Goal: Find specific page/section: Find specific page/section

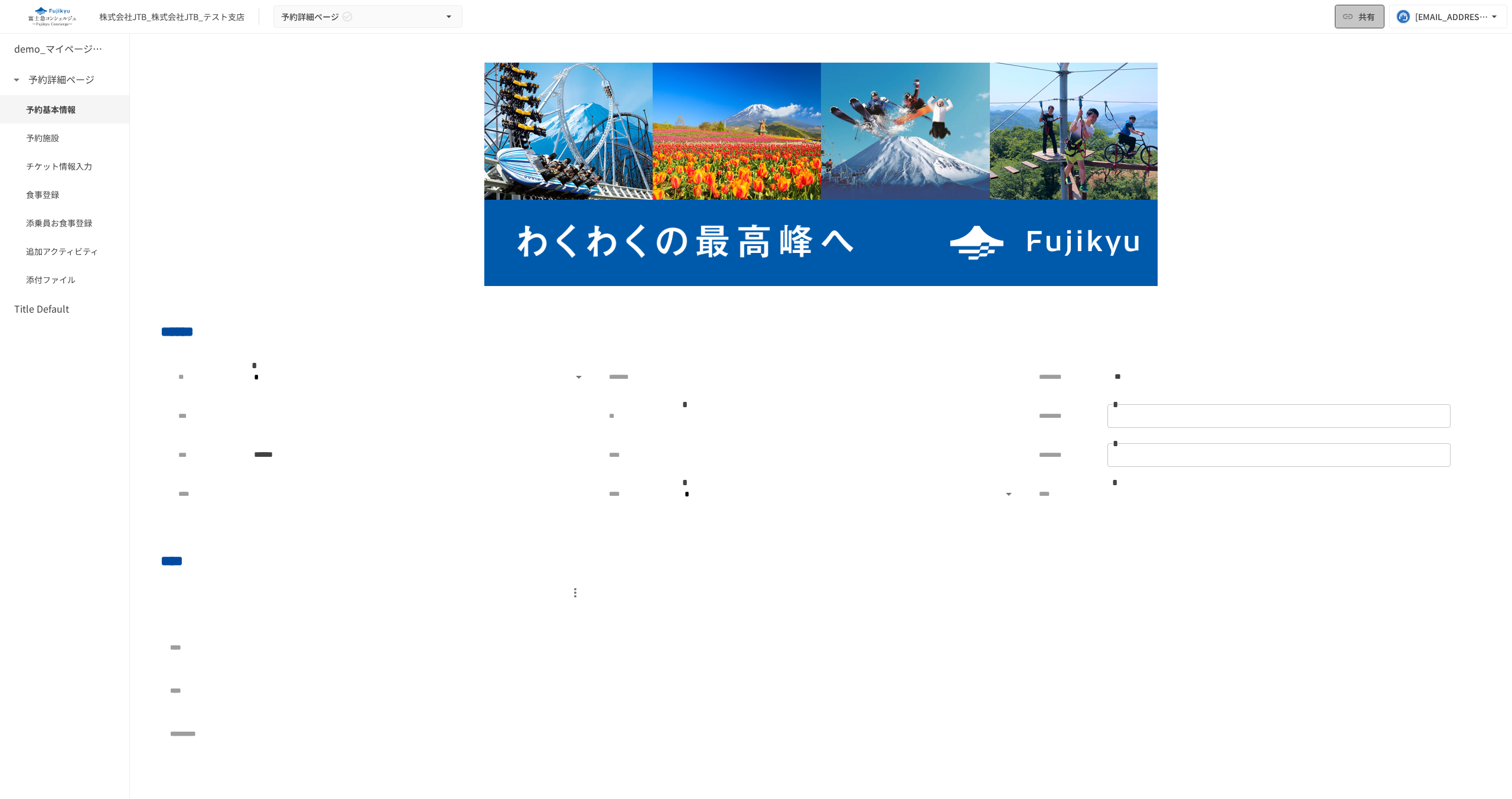
click at [1354, 24] on button "共有" at bounding box center [1359, 17] width 50 height 24
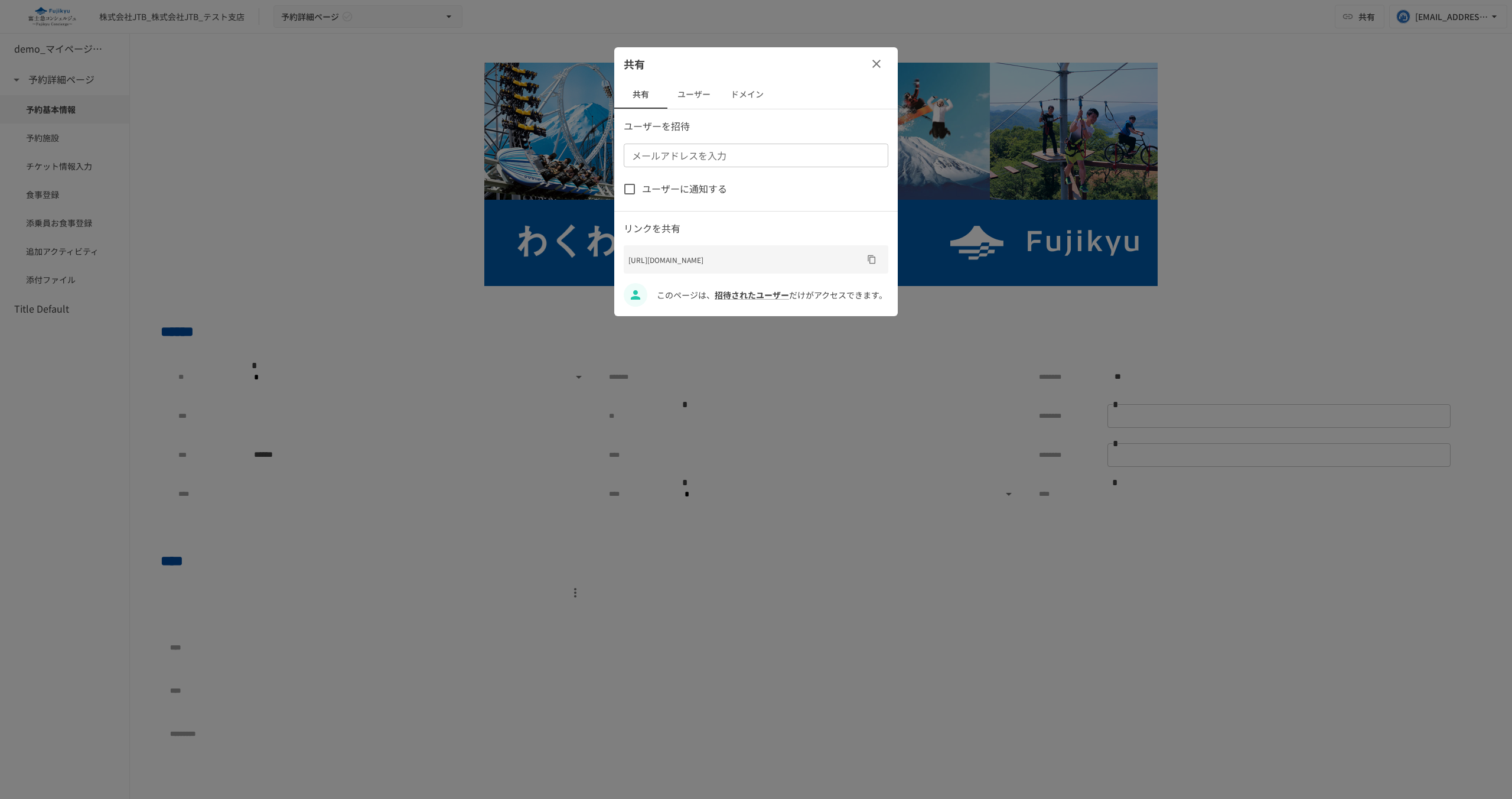
click at [677, 87] on button "ユーザー" at bounding box center [694, 94] width 53 height 28
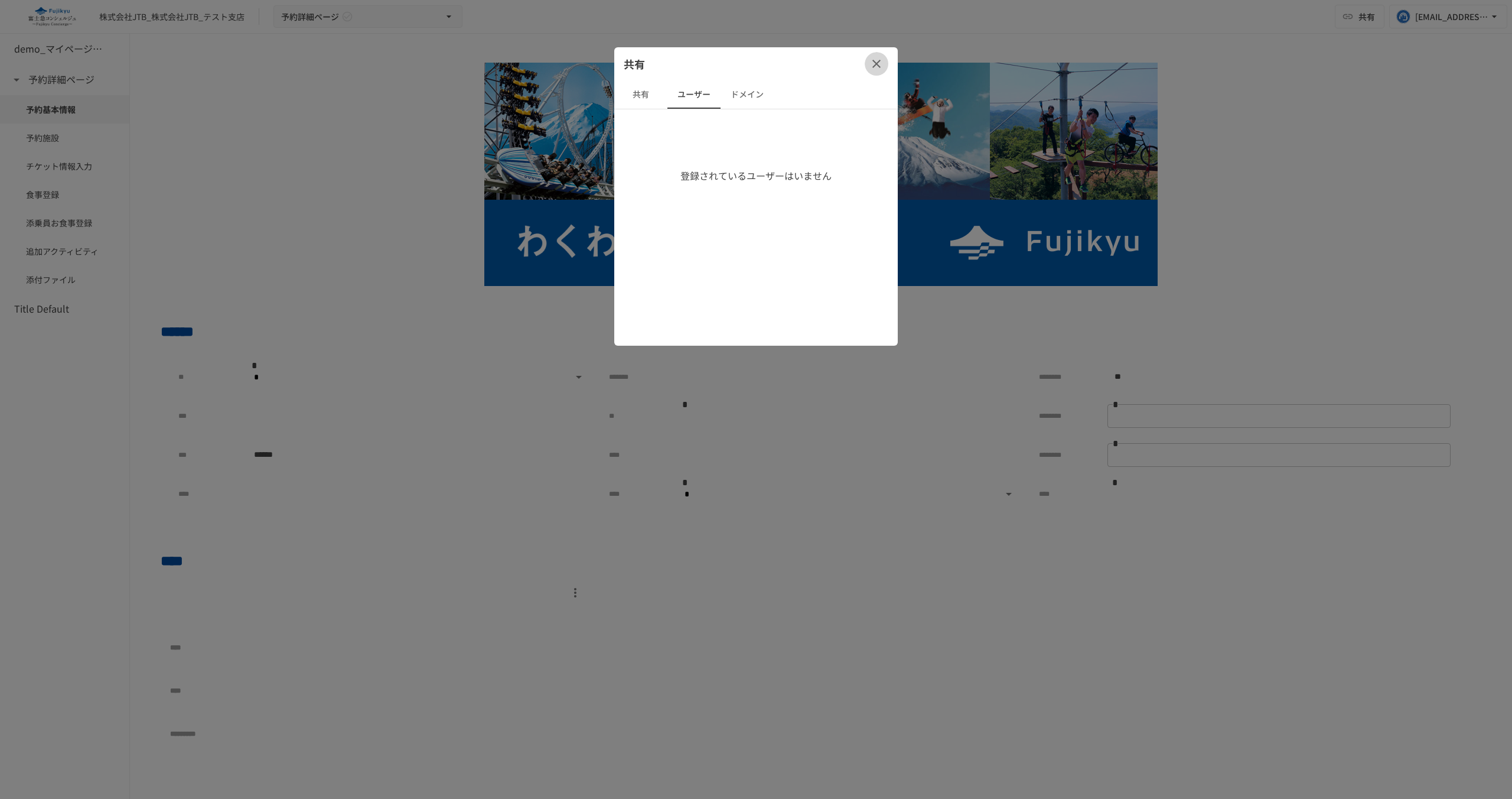
click at [879, 60] on icon "button" at bounding box center [876, 64] width 8 height 8
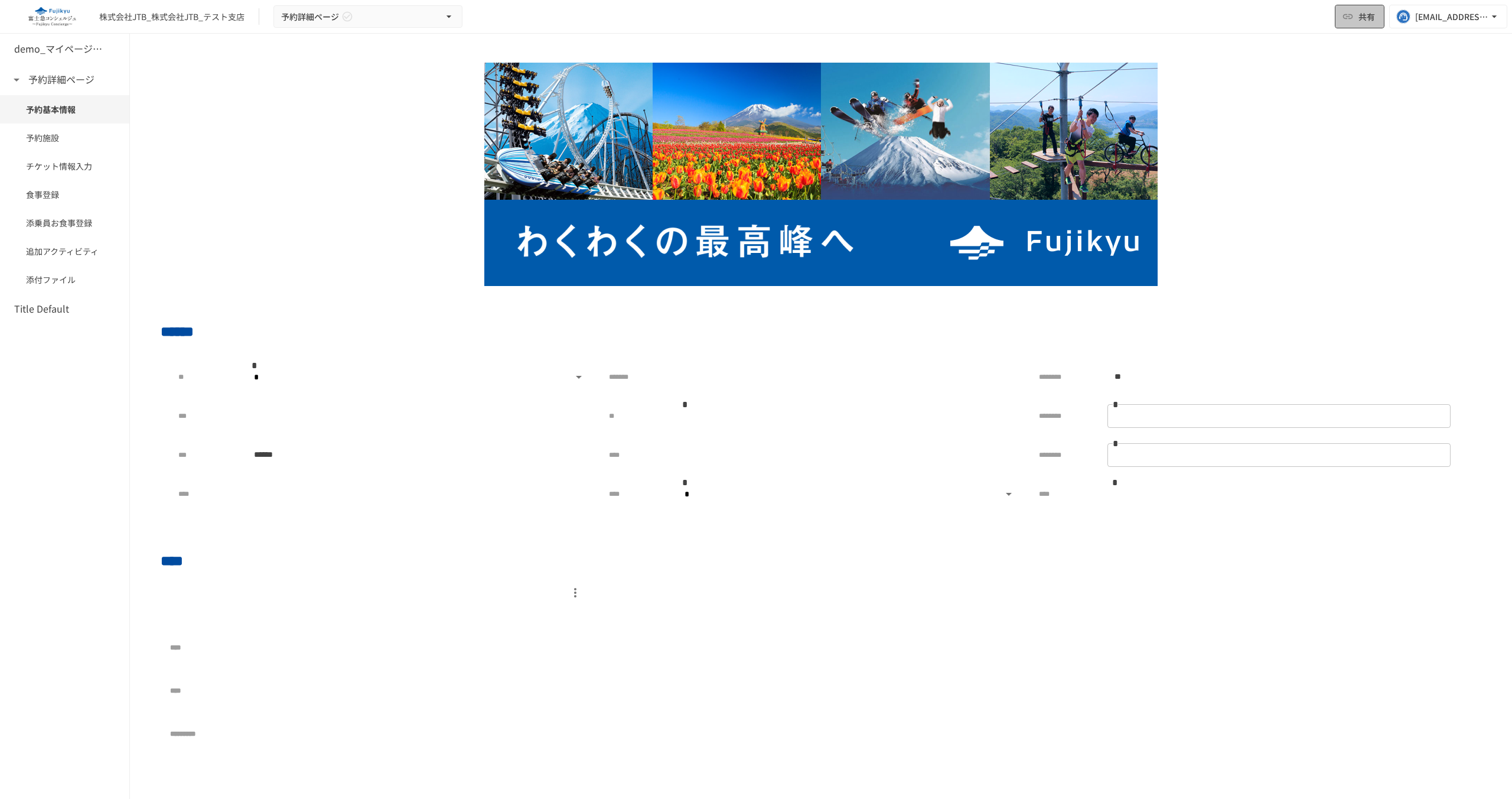
click at [1371, 18] on span "共有" at bounding box center [1366, 17] width 17 height 13
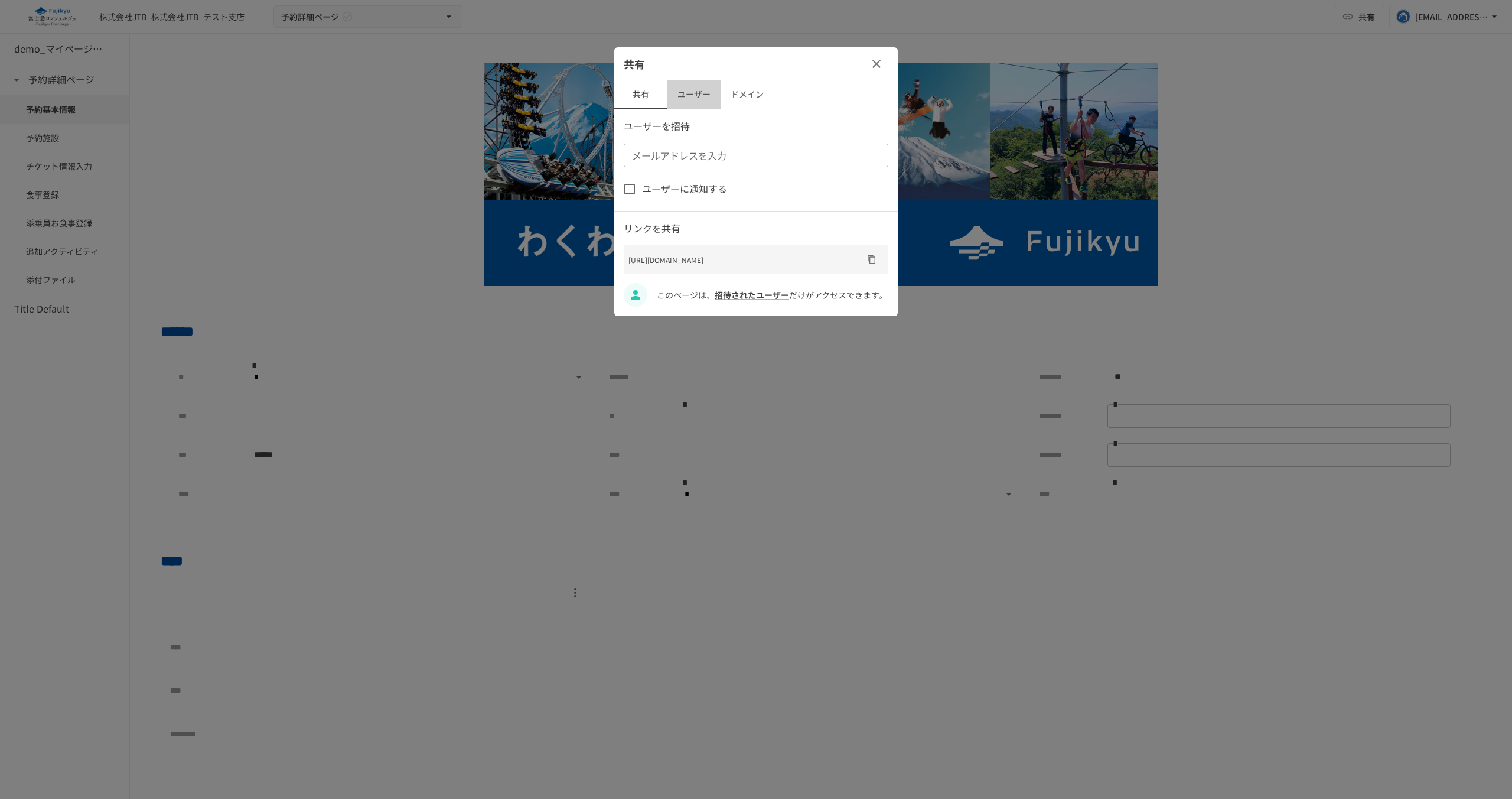
click at [709, 91] on button "ユーザー" at bounding box center [694, 94] width 53 height 28
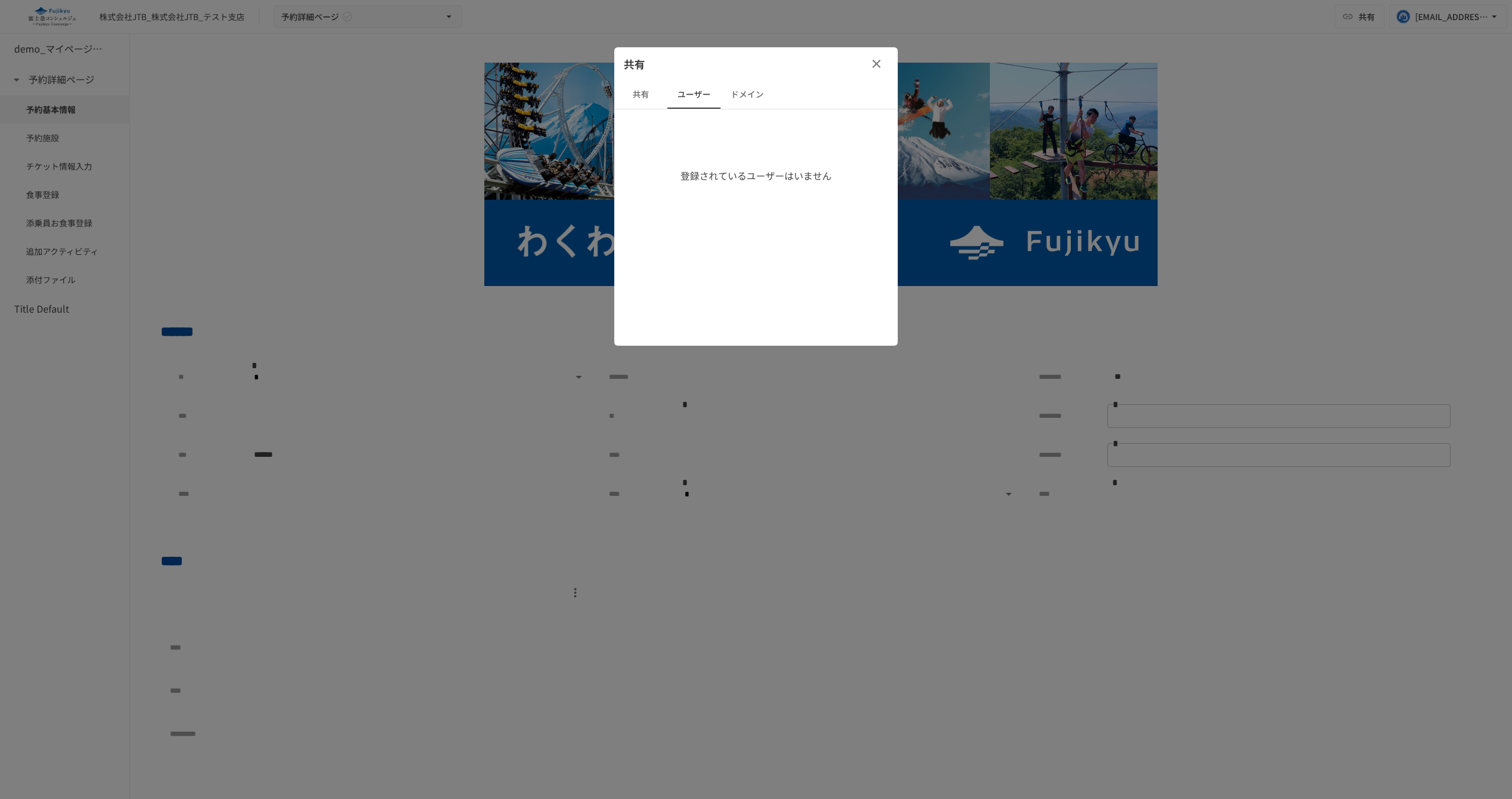
click at [750, 94] on button "ドメイン" at bounding box center [747, 94] width 53 height 28
click at [870, 63] on icon "button" at bounding box center [877, 64] width 14 height 14
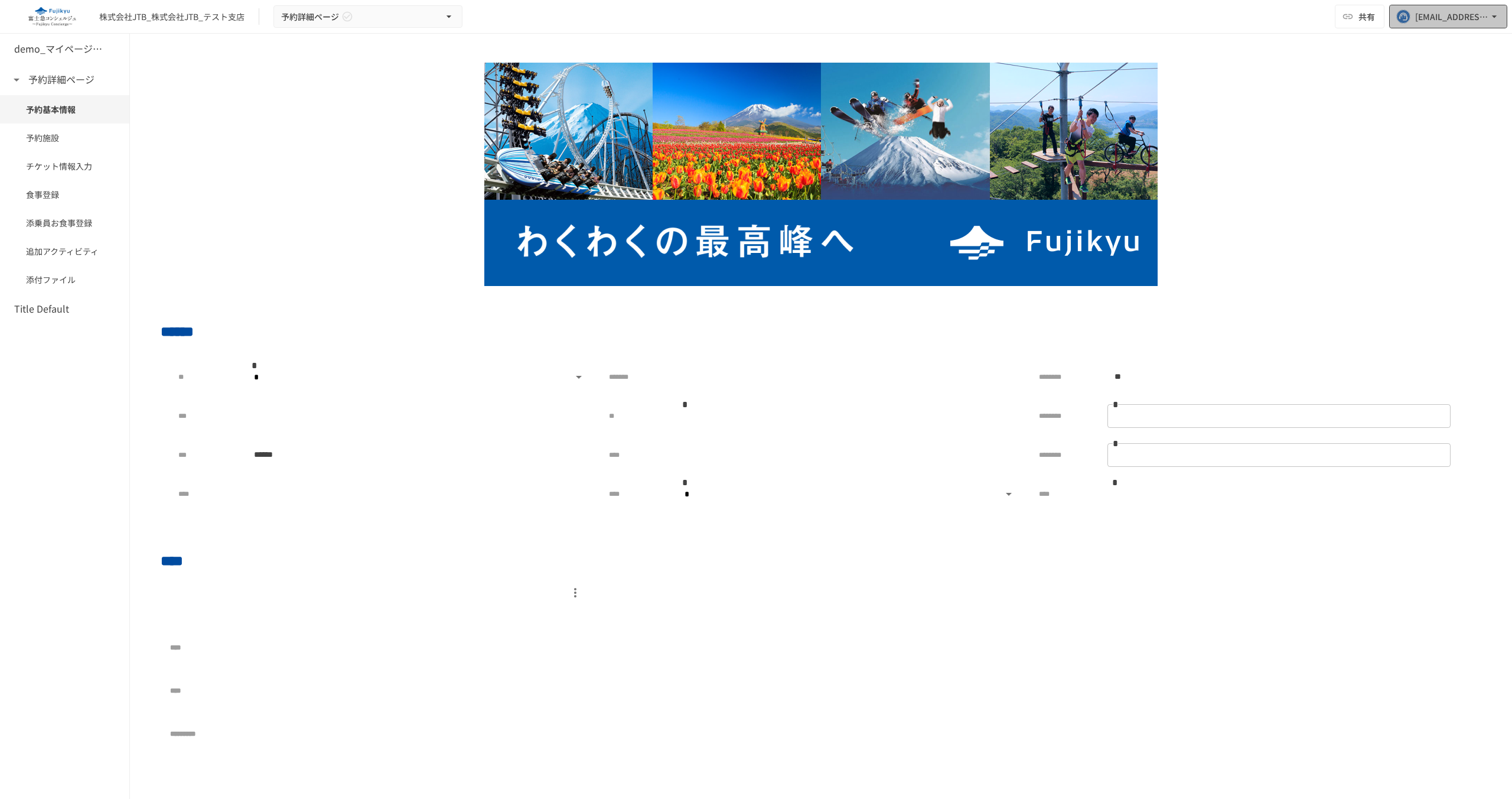
click at [1504, 21] on button "[PERSON_NAME][EMAIL_ADDRESS][PERSON_NAME][DOMAIN_NAME]" at bounding box center [1448, 17] width 118 height 24
click at [1409, 37] on li "ページ設定" at bounding box center [1429, 43] width 147 height 21
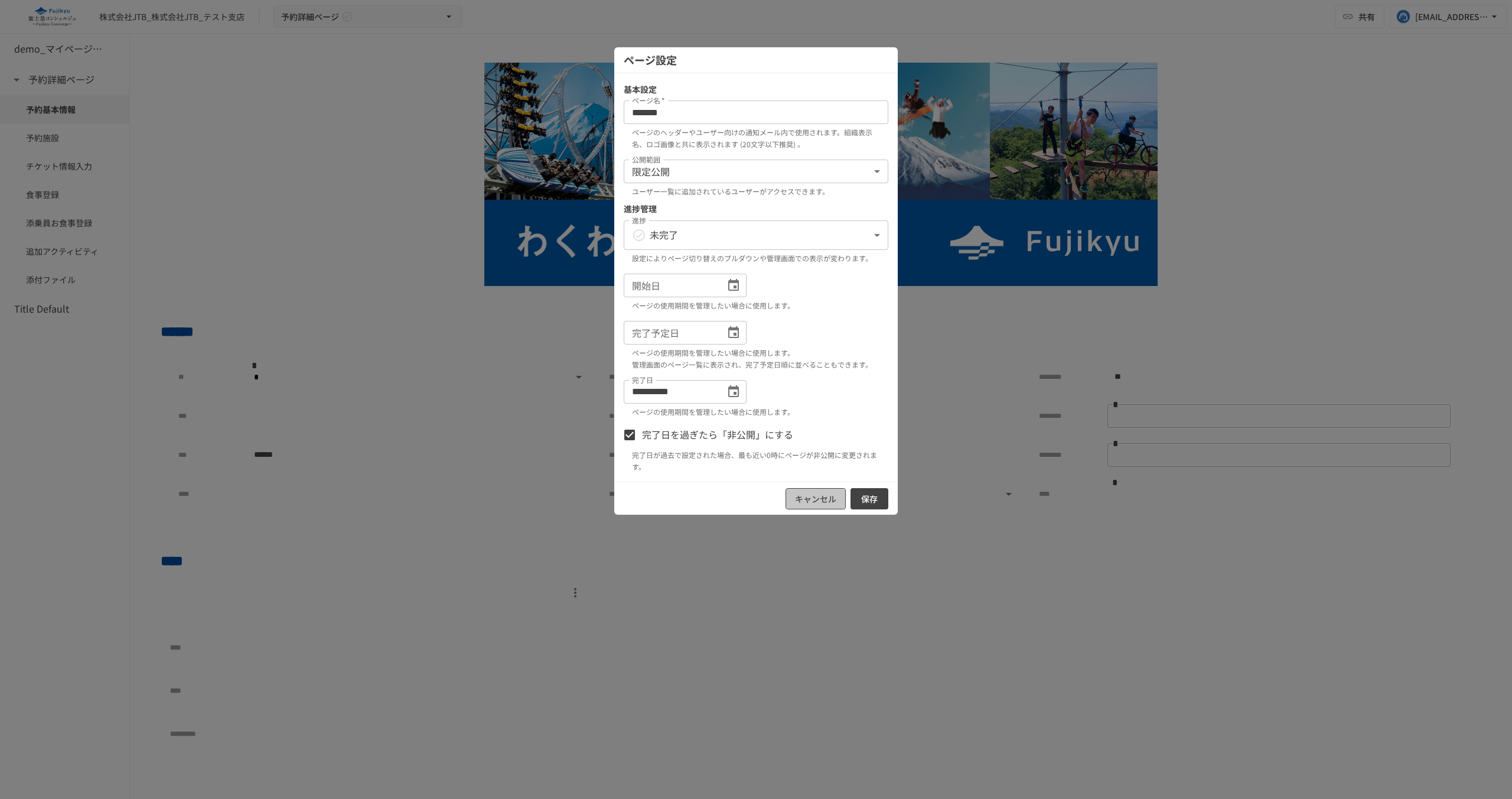
click at [816, 499] on button "キャンセル" at bounding box center [815, 499] width 60 height 22
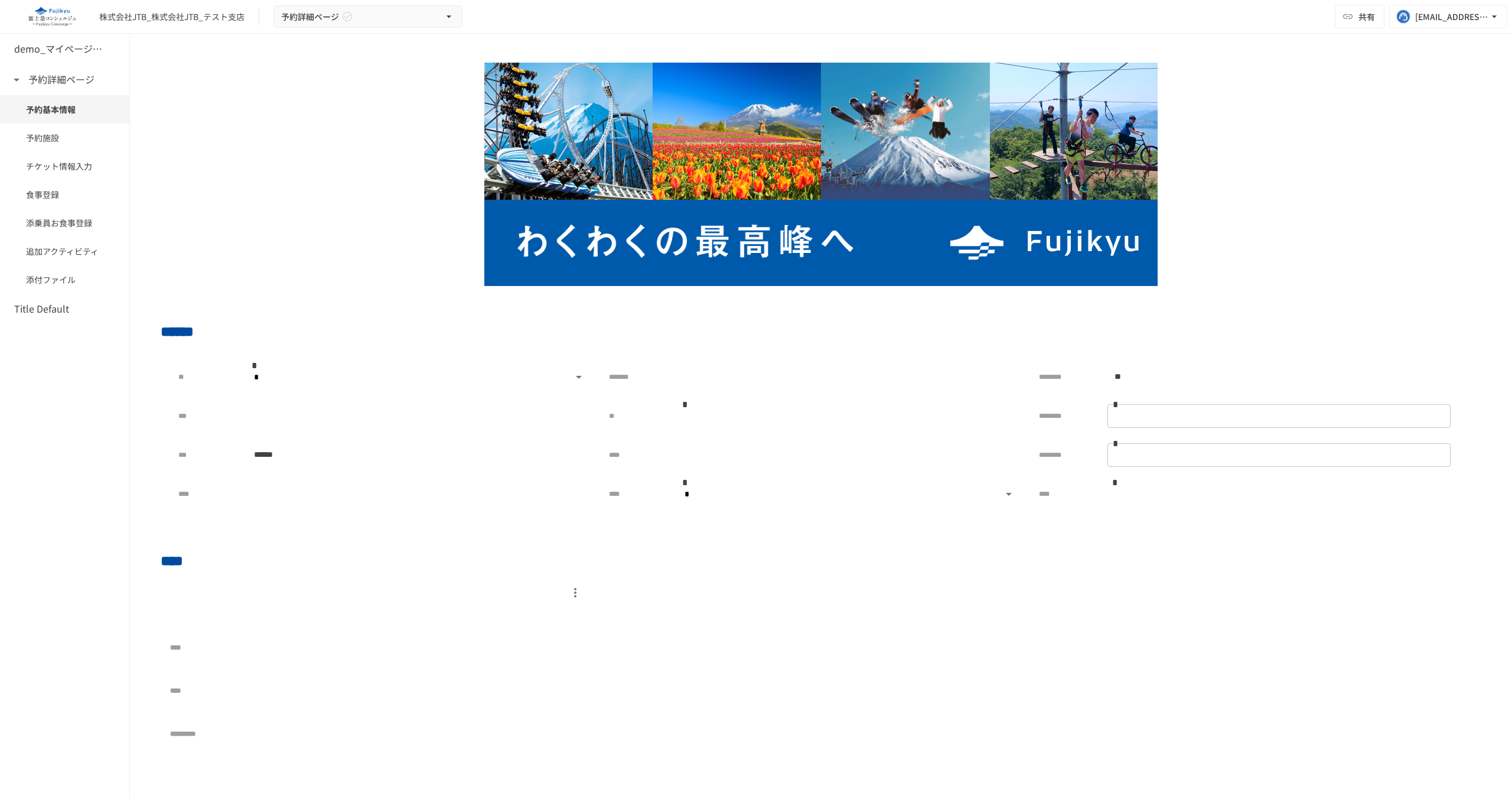
click at [1364, 21] on span "共有" at bounding box center [1366, 17] width 17 height 13
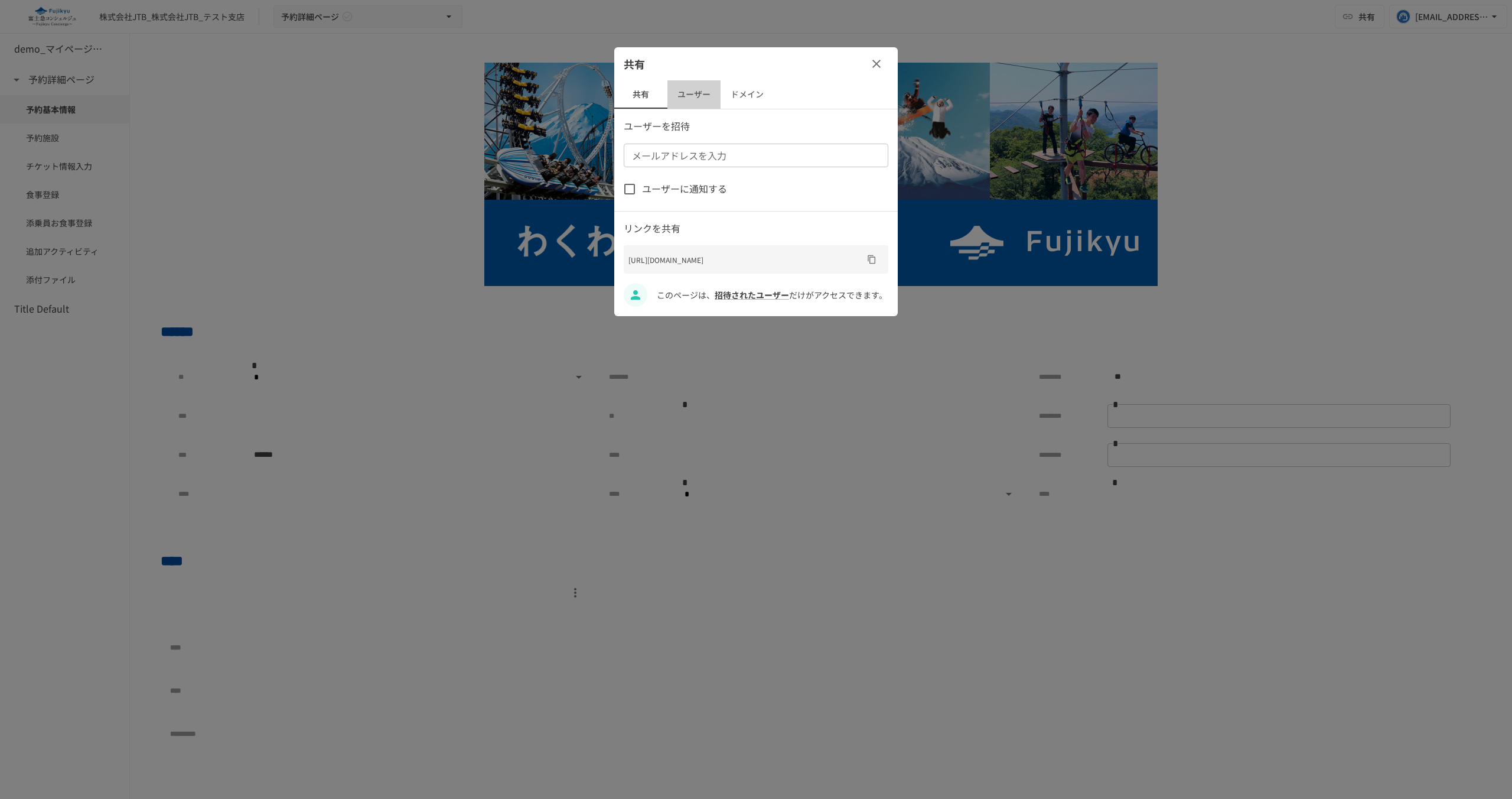
click at [677, 90] on button "ユーザー" at bounding box center [694, 94] width 53 height 28
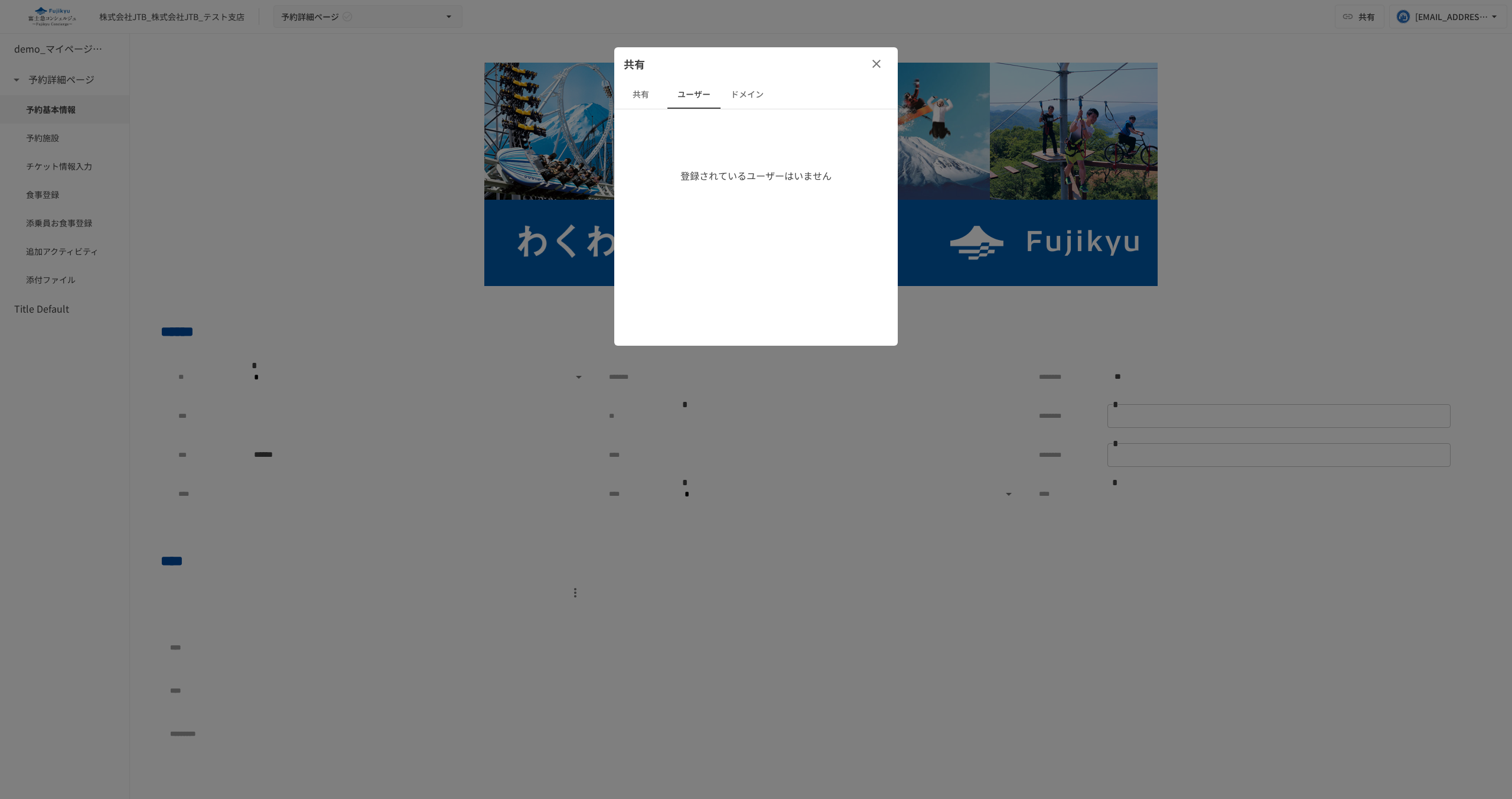
click at [648, 92] on button "共有" at bounding box center [641, 94] width 53 height 28
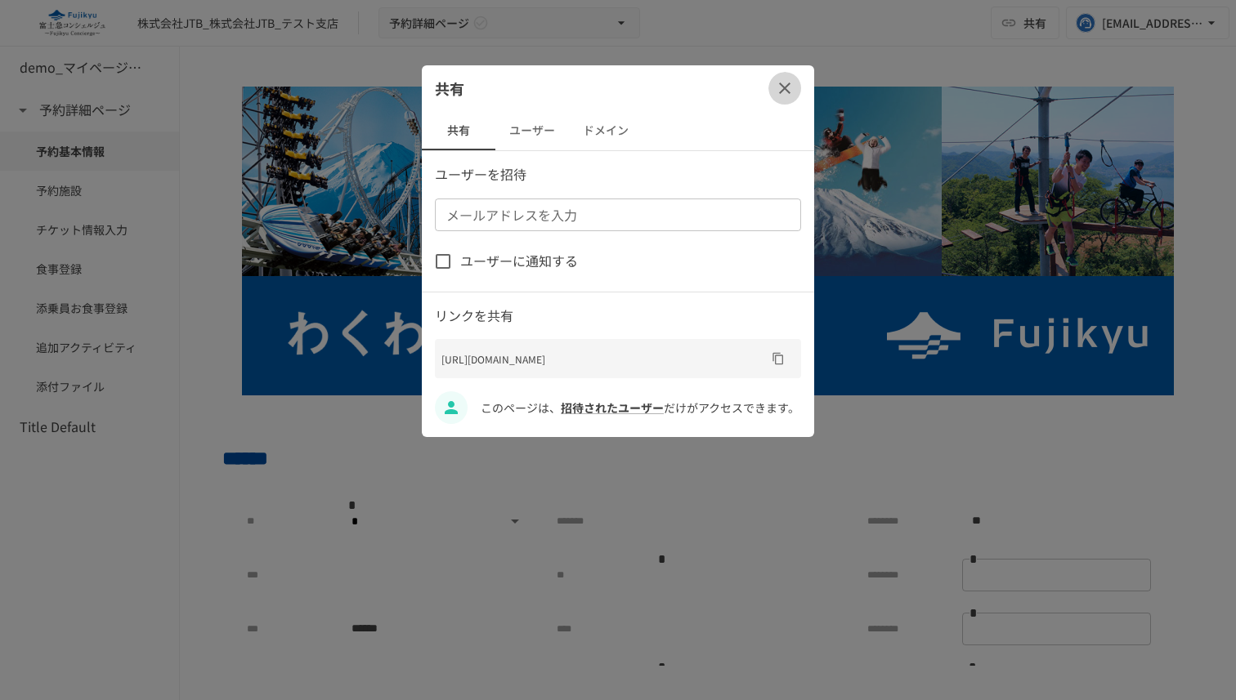
click at [781, 92] on icon "button" at bounding box center [785, 88] width 20 height 20
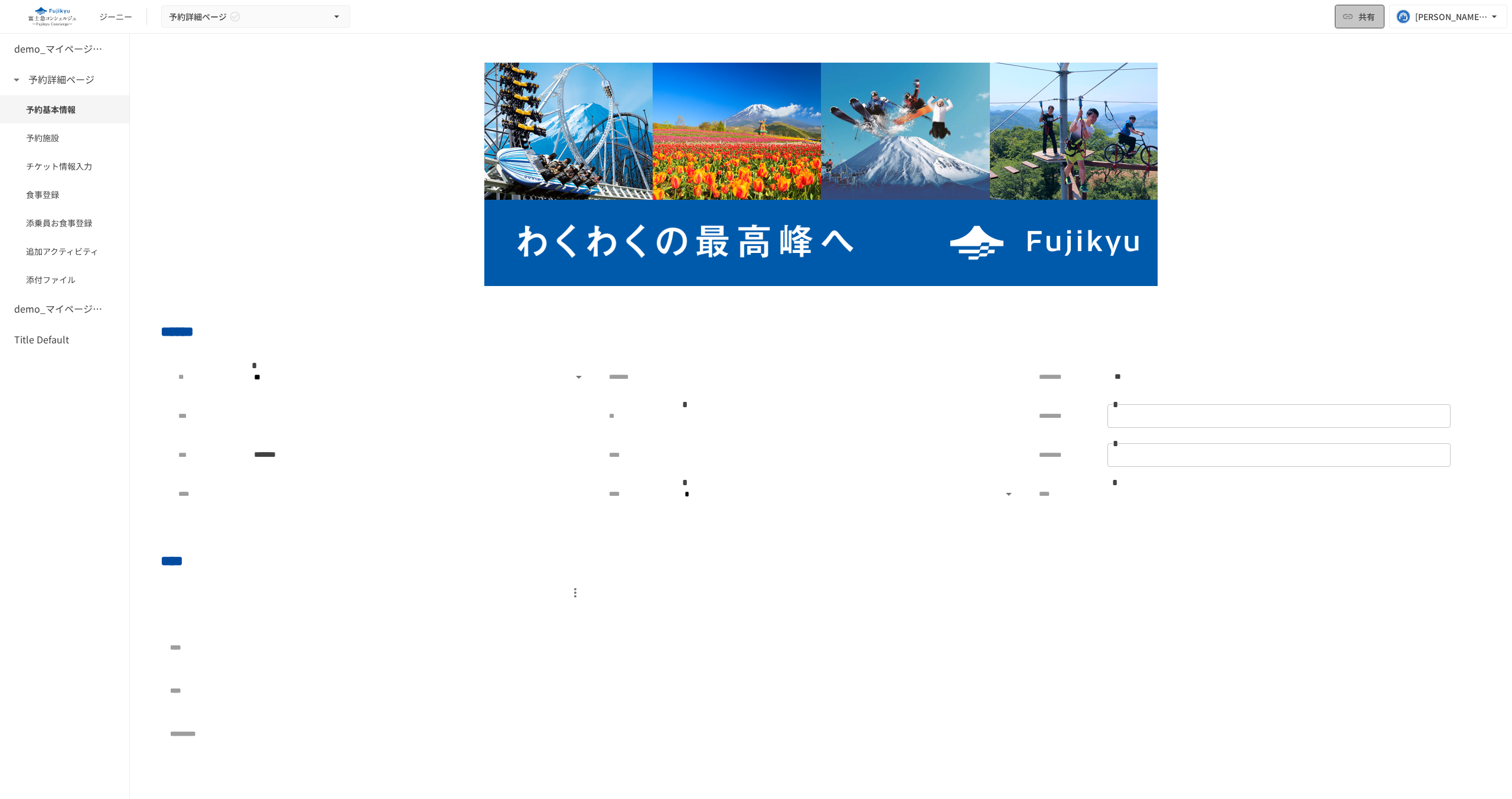
click at [1352, 25] on button "共有" at bounding box center [1359, 17] width 50 height 24
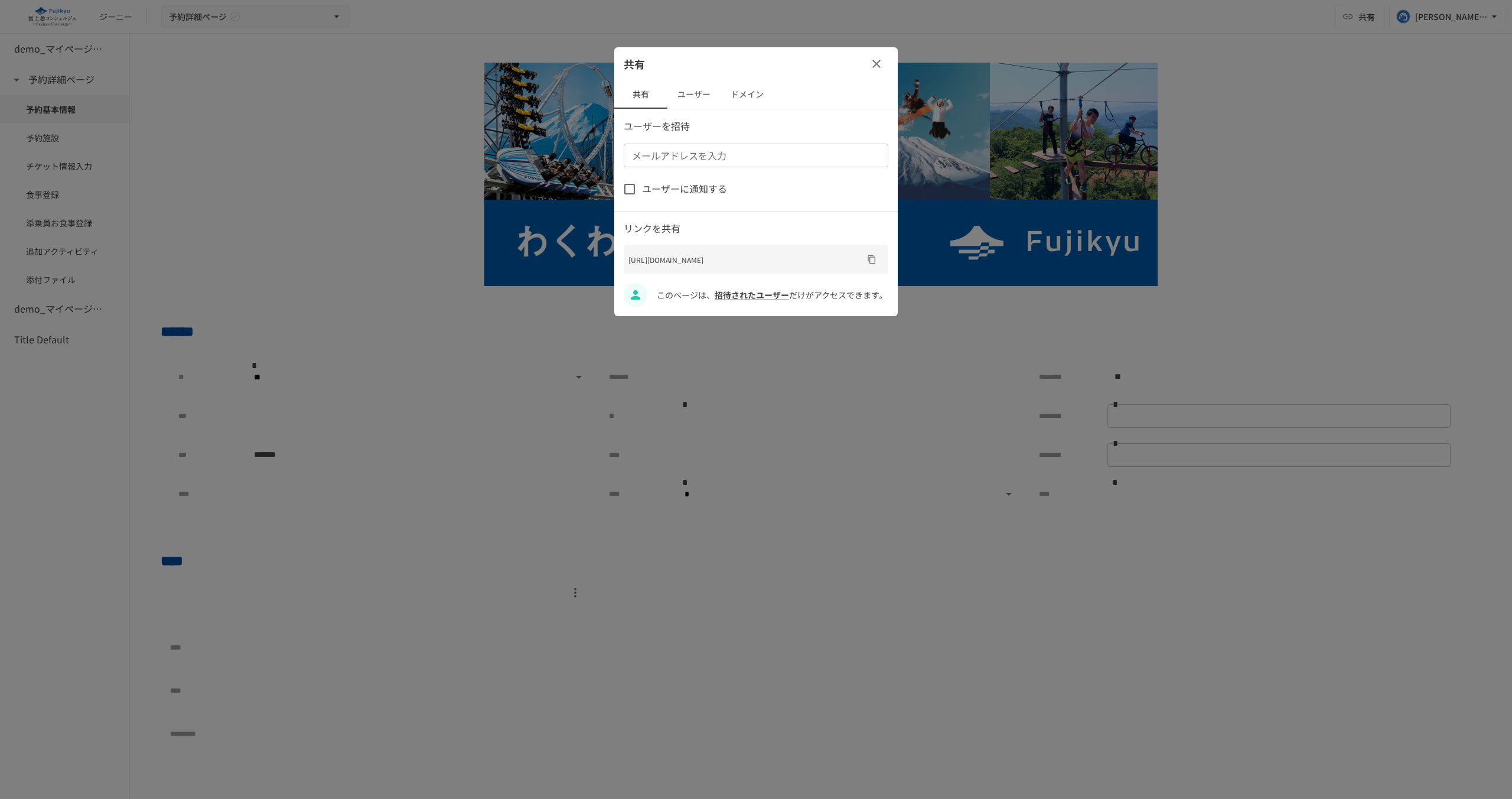
click at [694, 92] on button "ユーザー" at bounding box center [694, 94] width 53 height 28
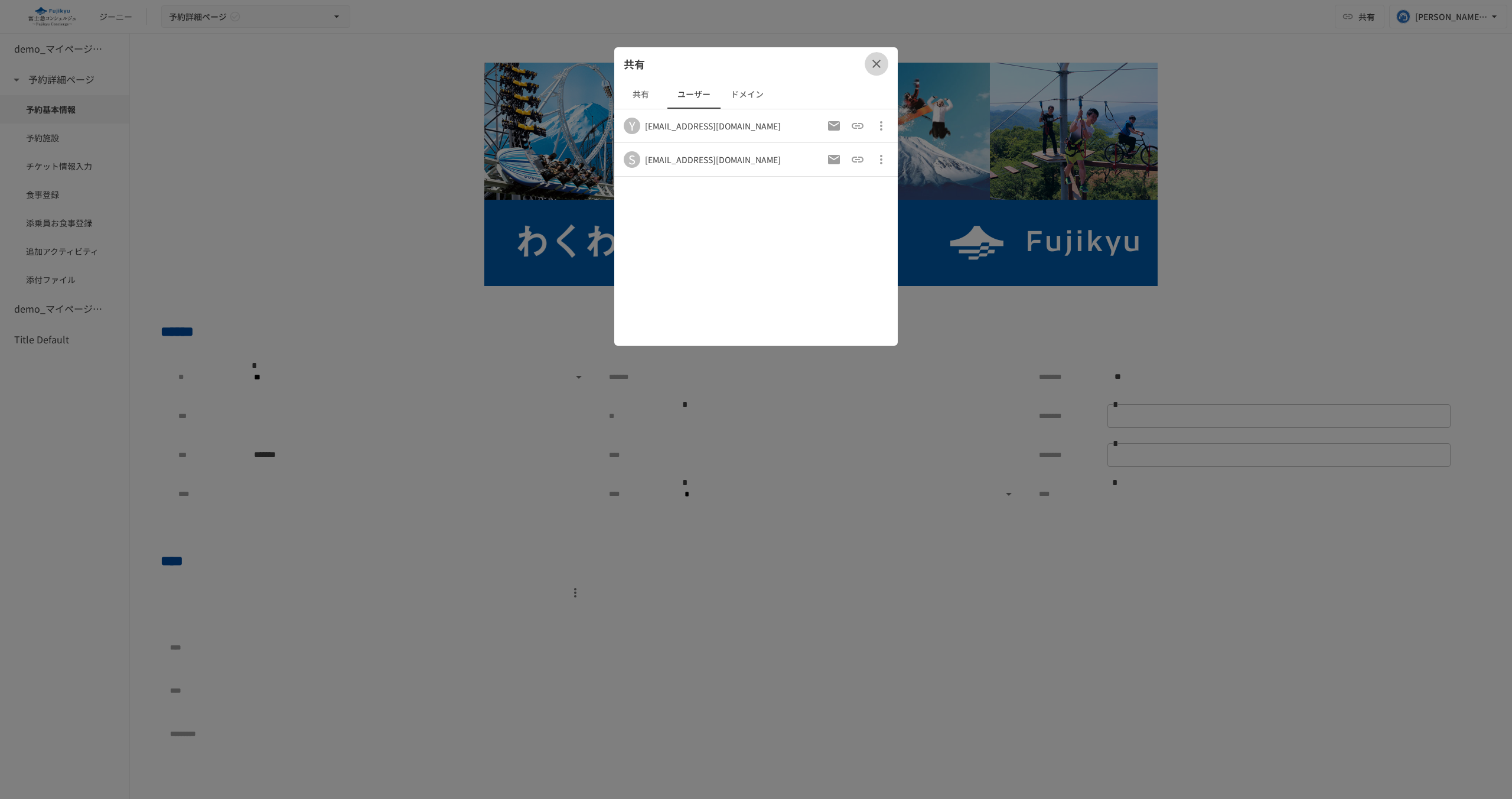
click at [872, 65] on icon "button" at bounding box center [877, 64] width 14 height 14
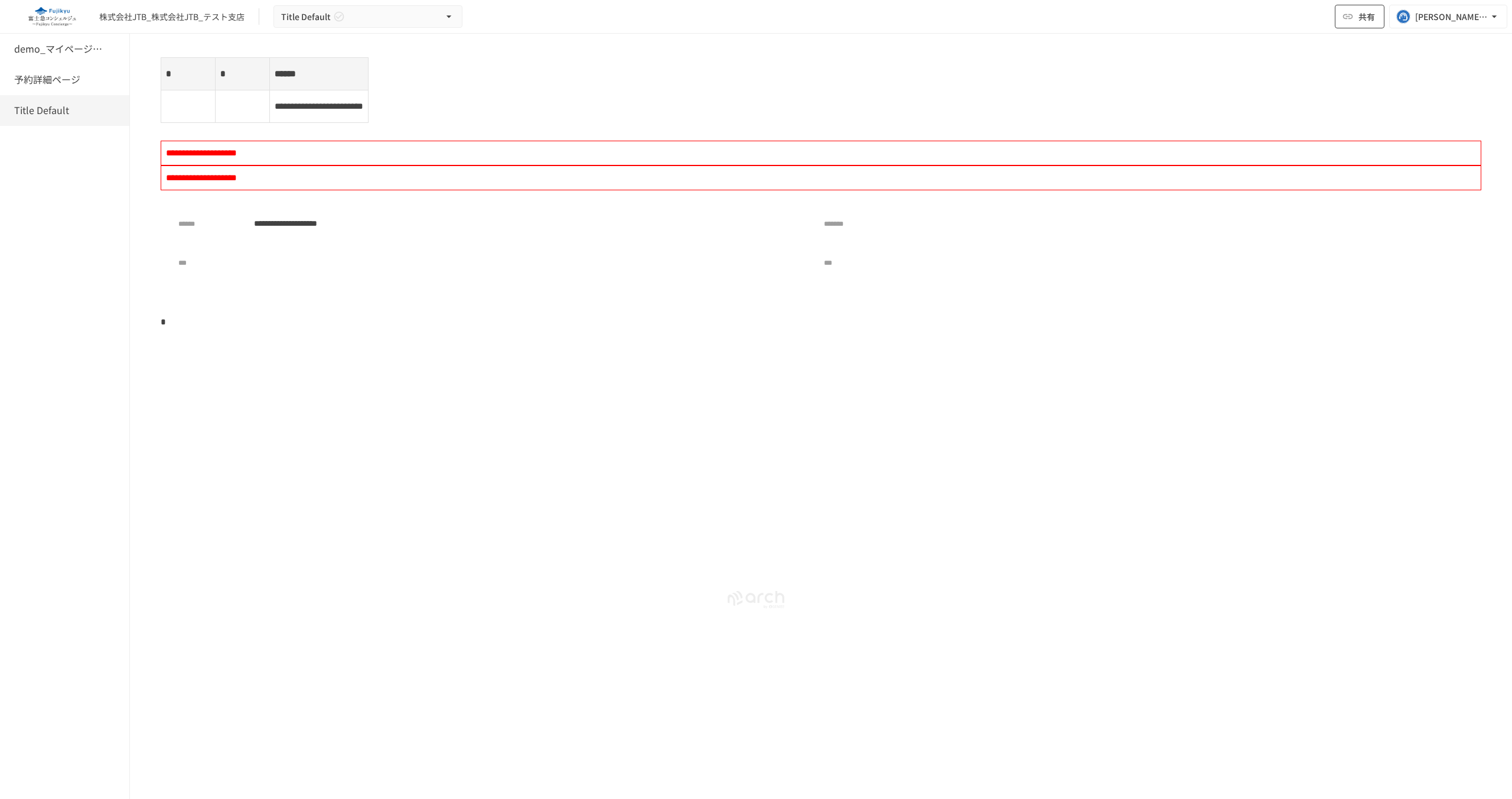
click at [1364, 12] on span "共有" at bounding box center [1366, 17] width 17 height 13
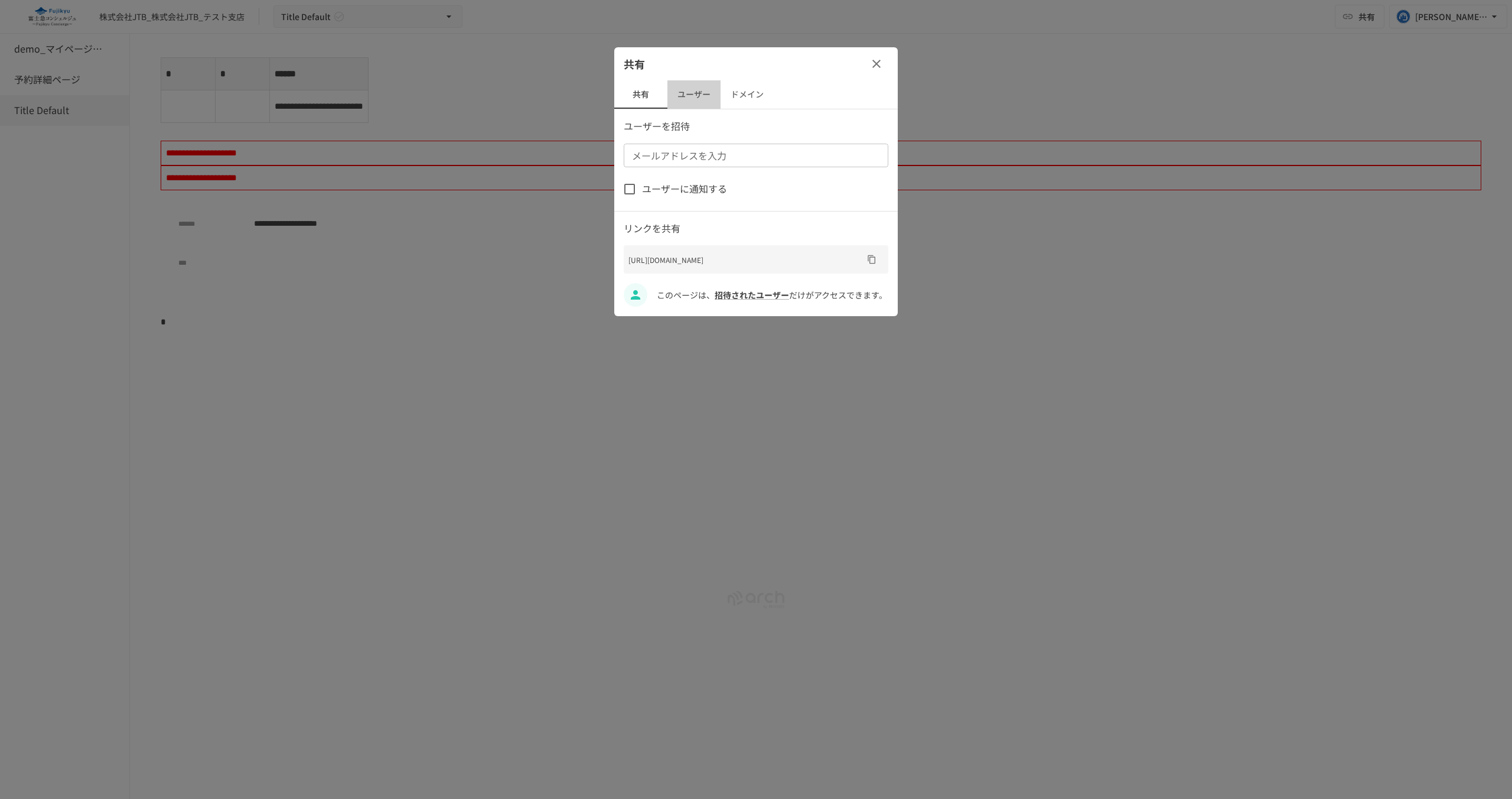
click at [685, 91] on button "ユーザー" at bounding box center [694, 94] width 53 height 28
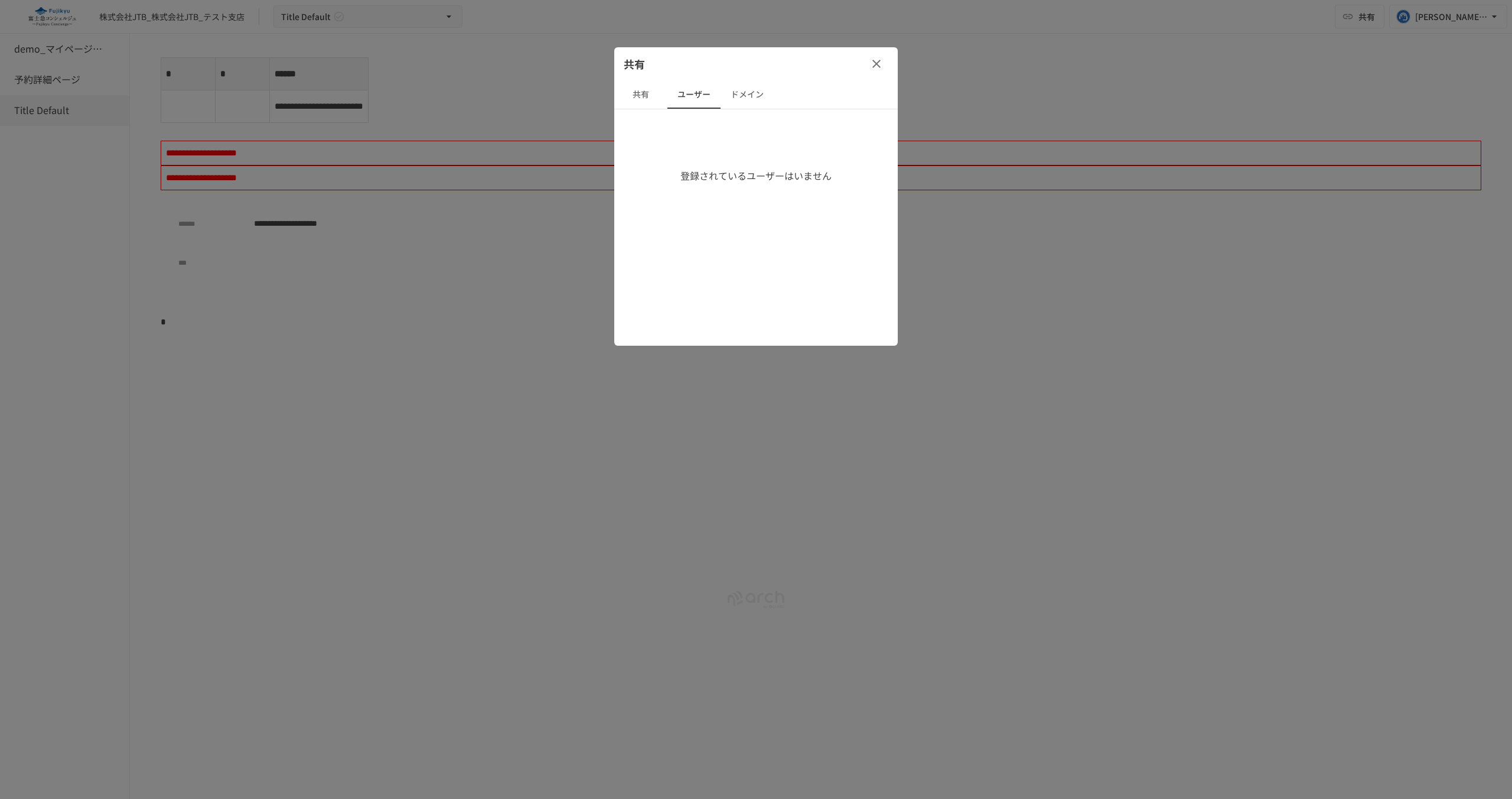
click at [883, 59] on icon "button" at bounding box center [877, 64] width 14 height 14
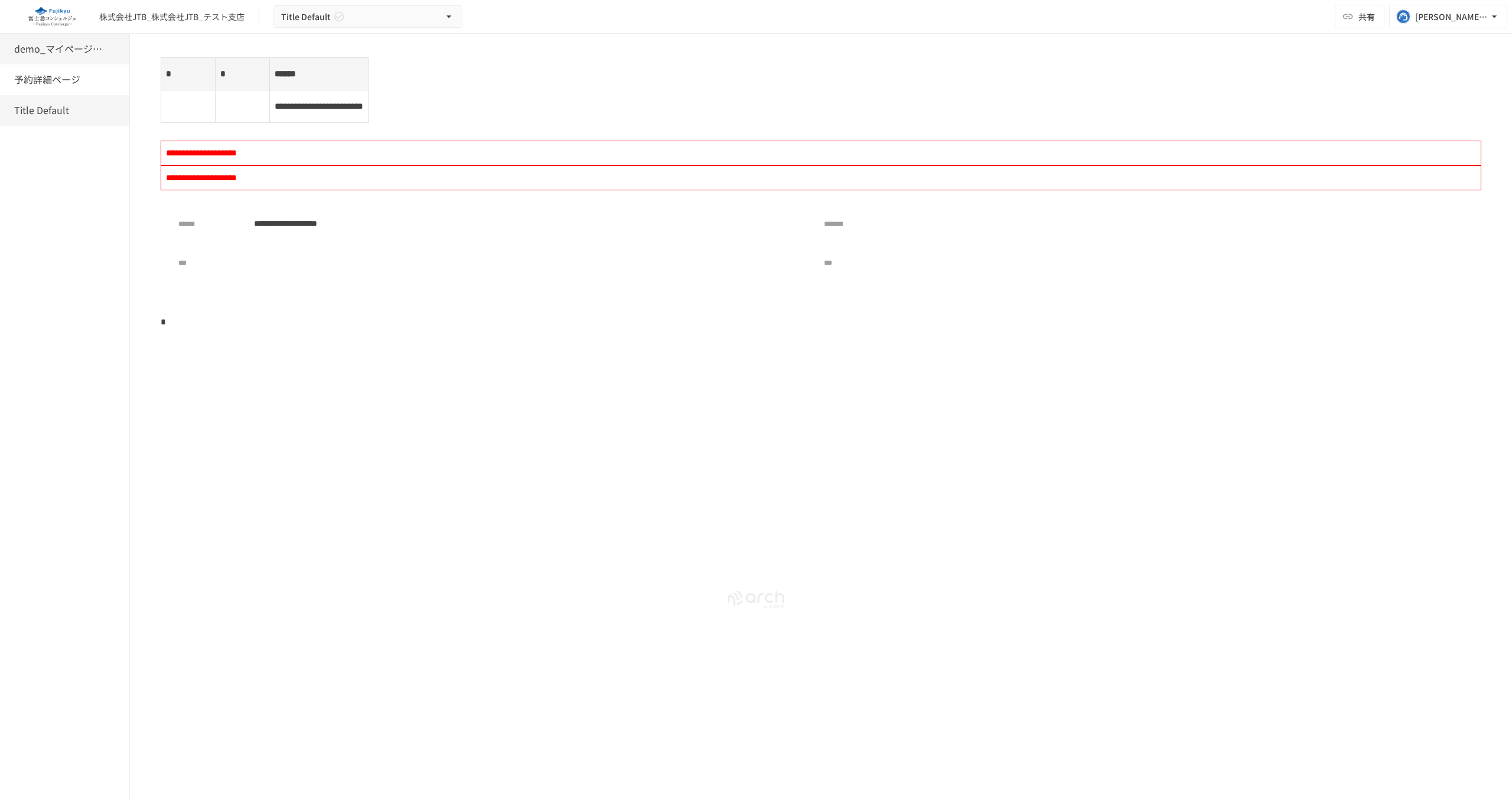
click at [63, 46] on h6 "demo_マイページ詳細" at bounding box center [61, 48] width 95 height 15
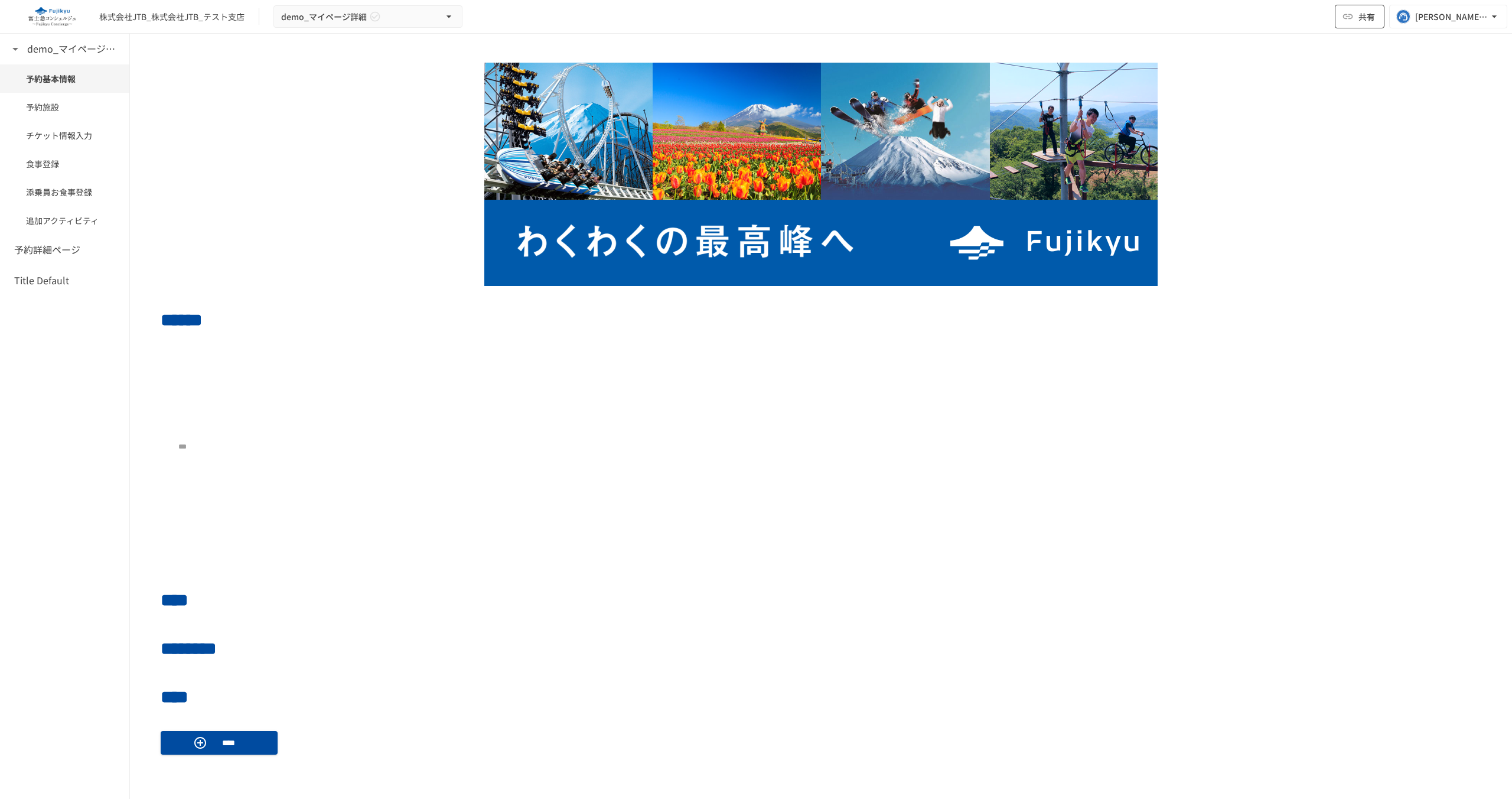
click at [1367, 22] on span "共有" at bounding box center [1366, 17] width 17 height 13
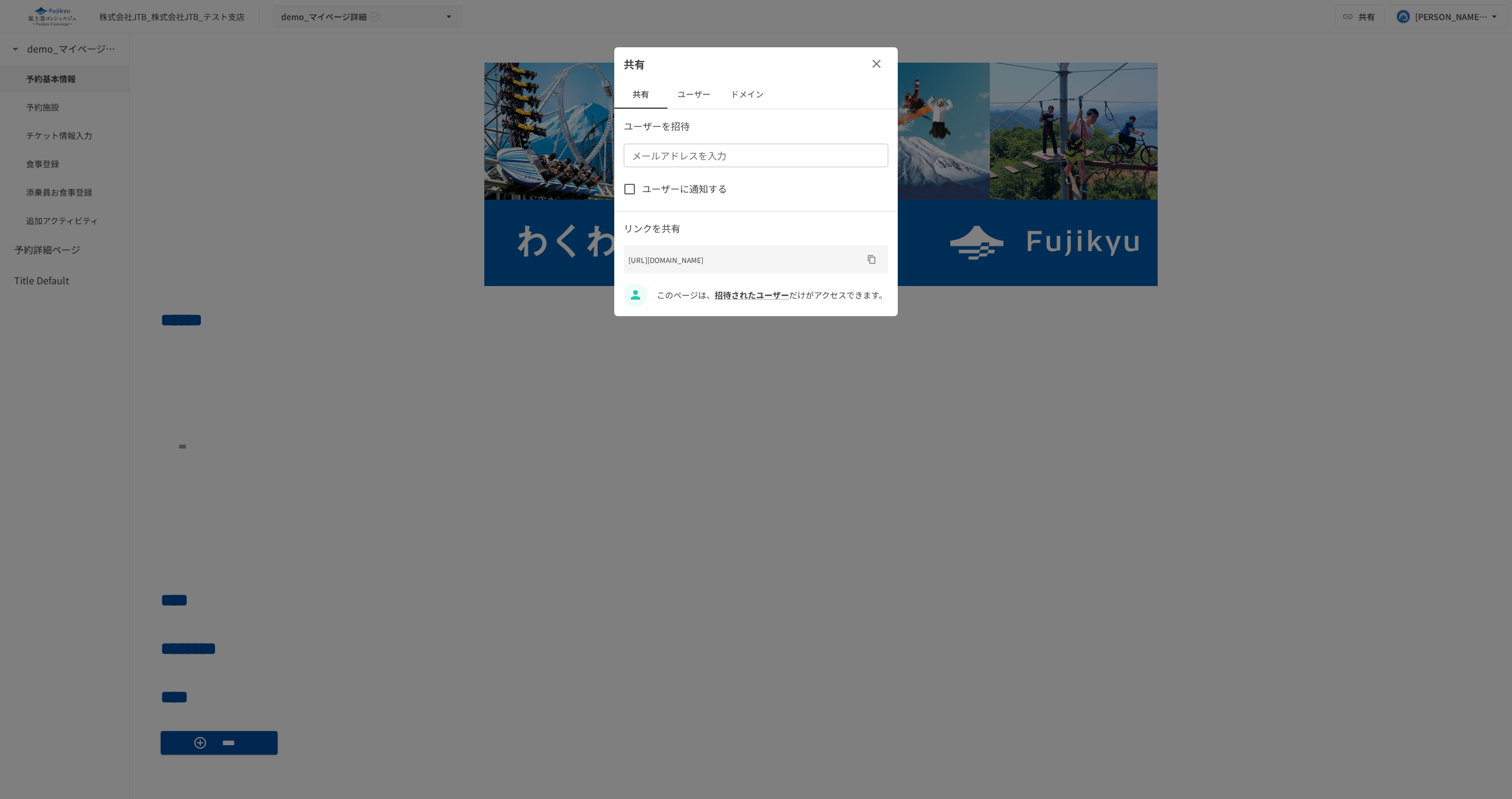
click at [690, 88] on button "ユーザー" at bounding box center [694, 94] width 53 height 28
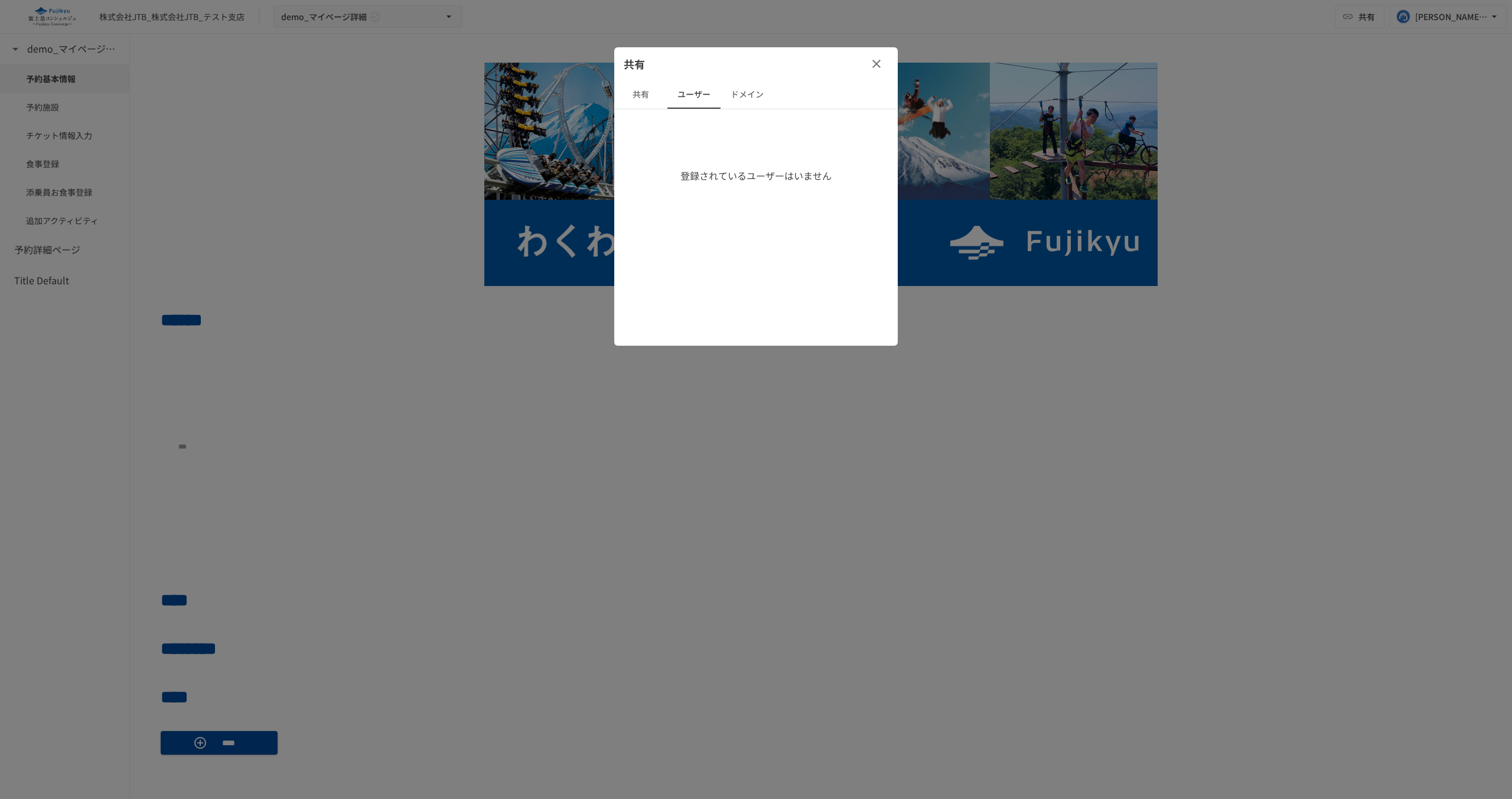
click at [877, 64] on icon "button" at bounding box center [876, 64] width 8 height 8
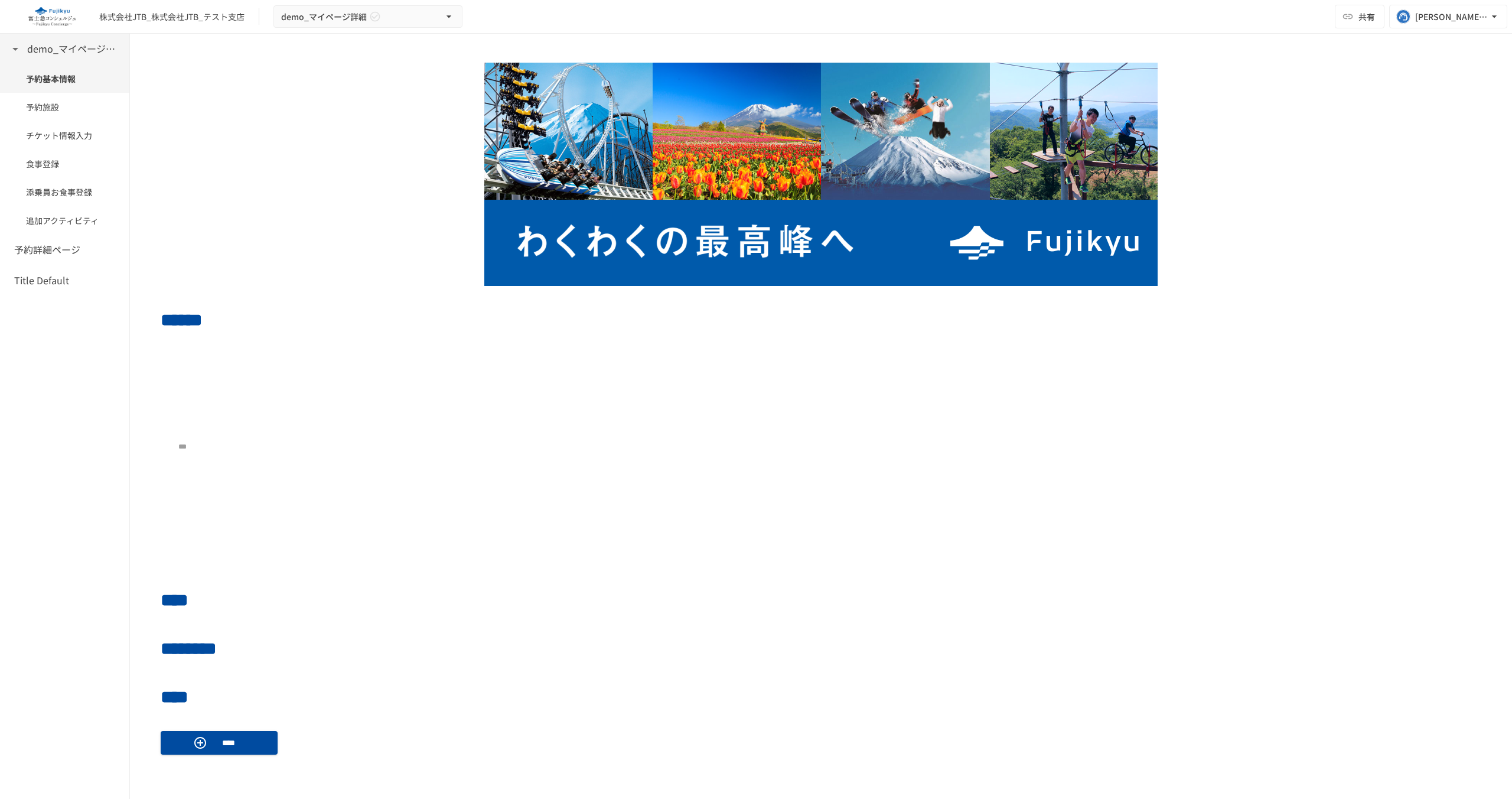
click at [34, 51] on h6 "demo_マイページ詳細" at bounding box center [74, 48] width 95 height 15
click at [62, 90] on div "予約詳細ページ" at bounding box center [64, 80] width 129 height 30
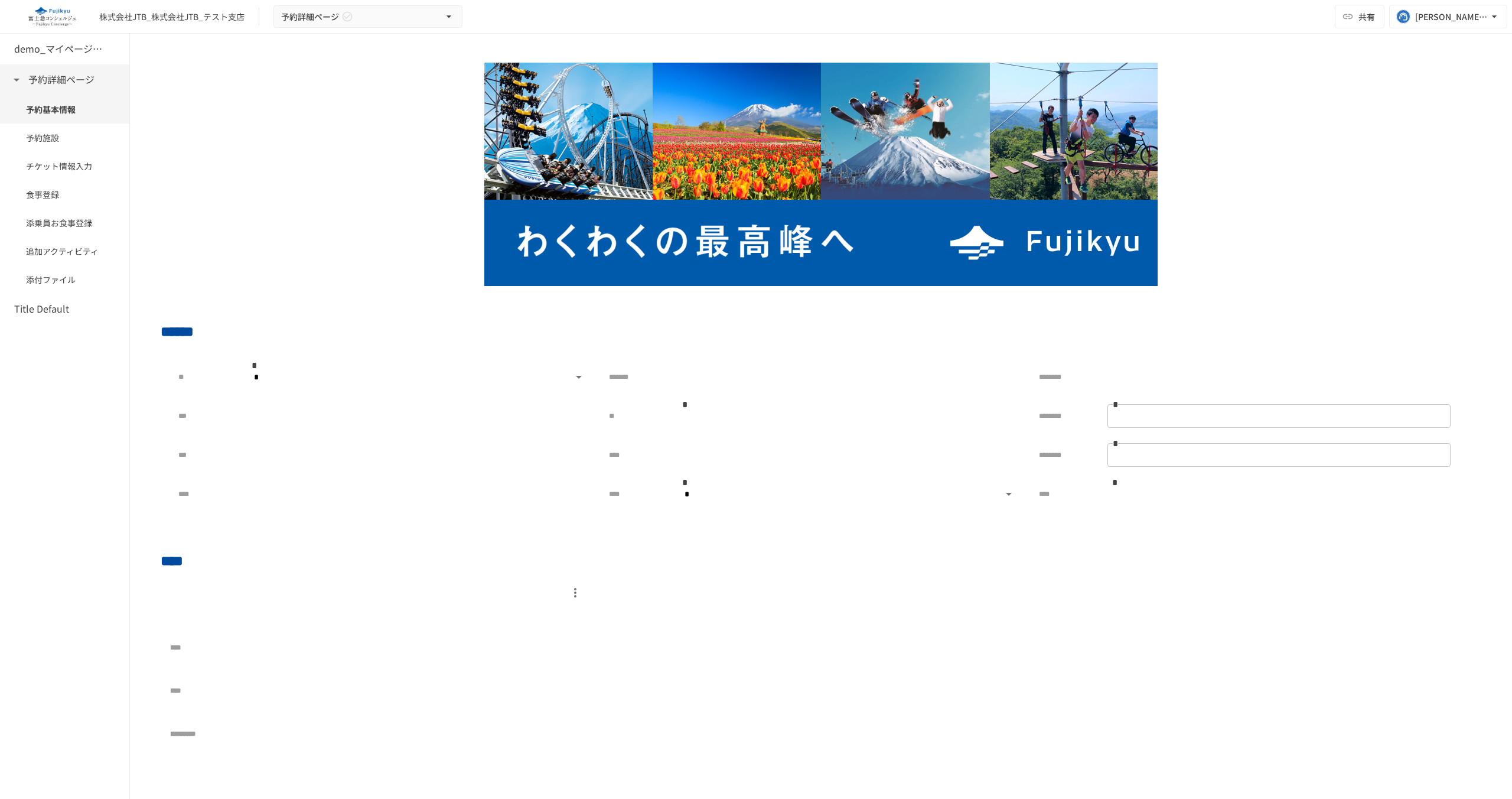
click at [61, 77] on h6 "予約詳細ページ" at bounding box center [61, 80] width 66 height 15
click at [65, 53] on h6 "demo_マイページ詳細" at bounding box center [61, 48] width 95 height 15
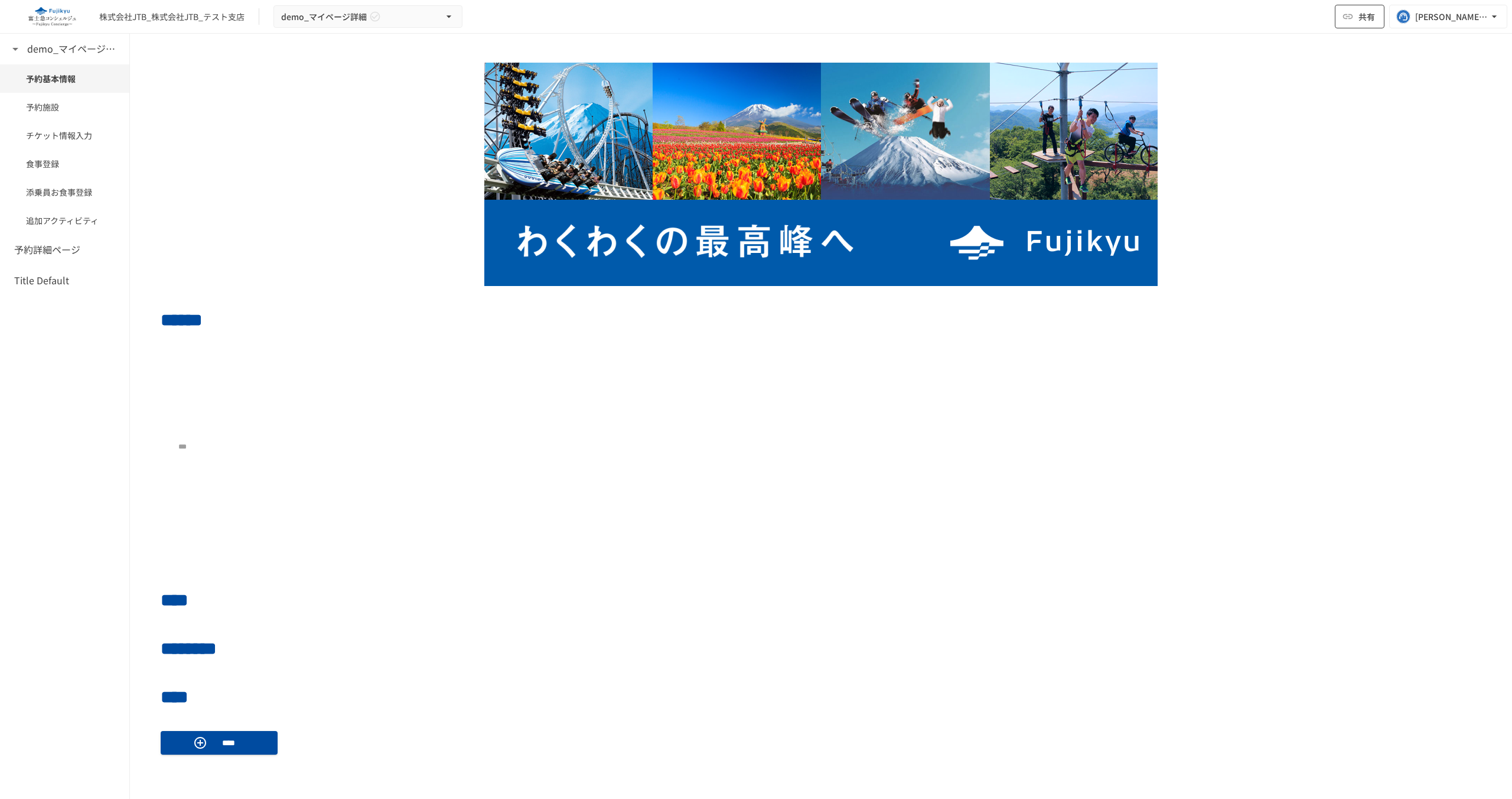
click at [1352, 22] on icon "button" at bounding box center [1348, 17] width 12 height 12
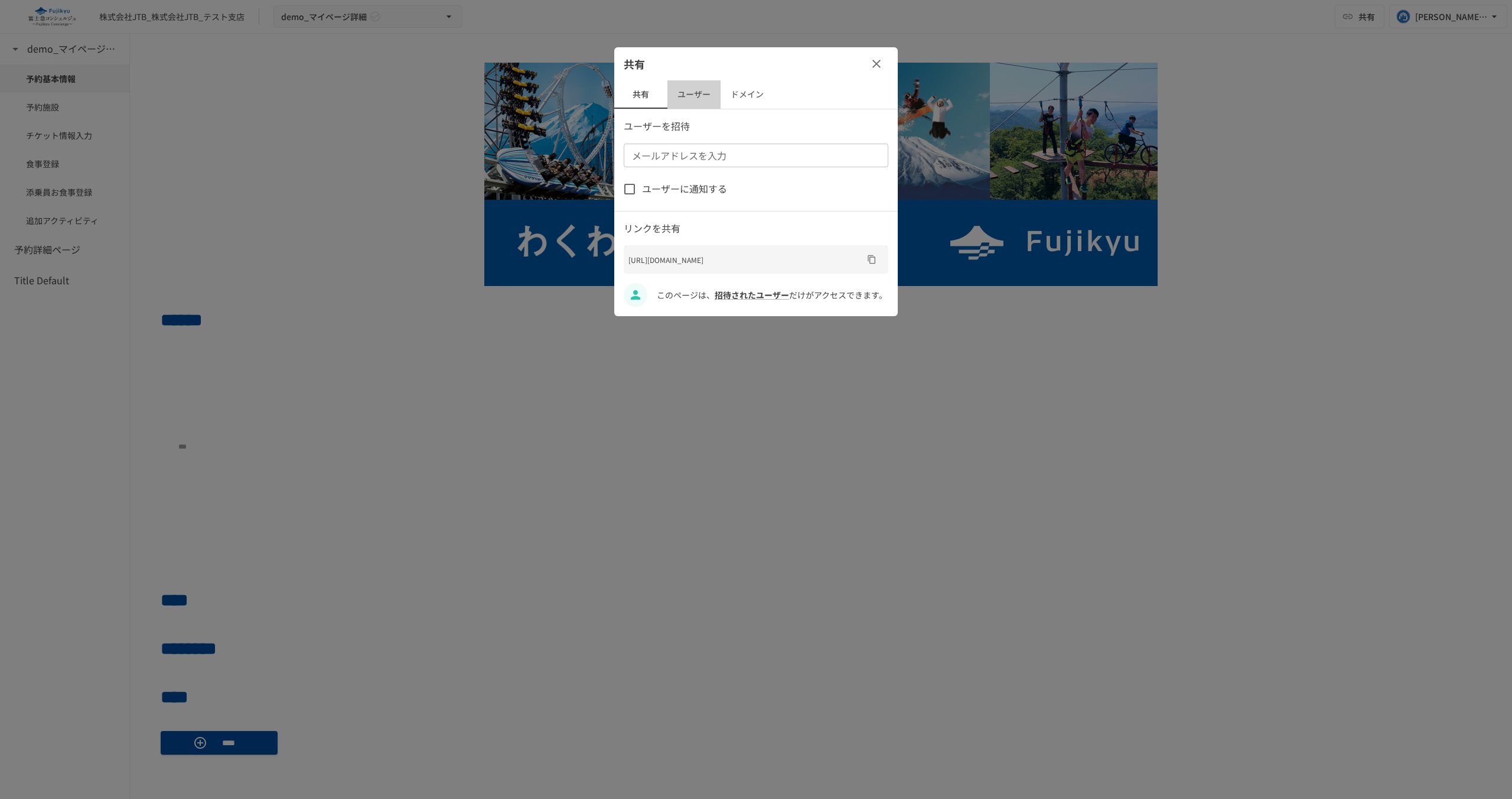
click at [703, 86] on button "ユーザー" at bounding box center [694, 94] width 53 height 28
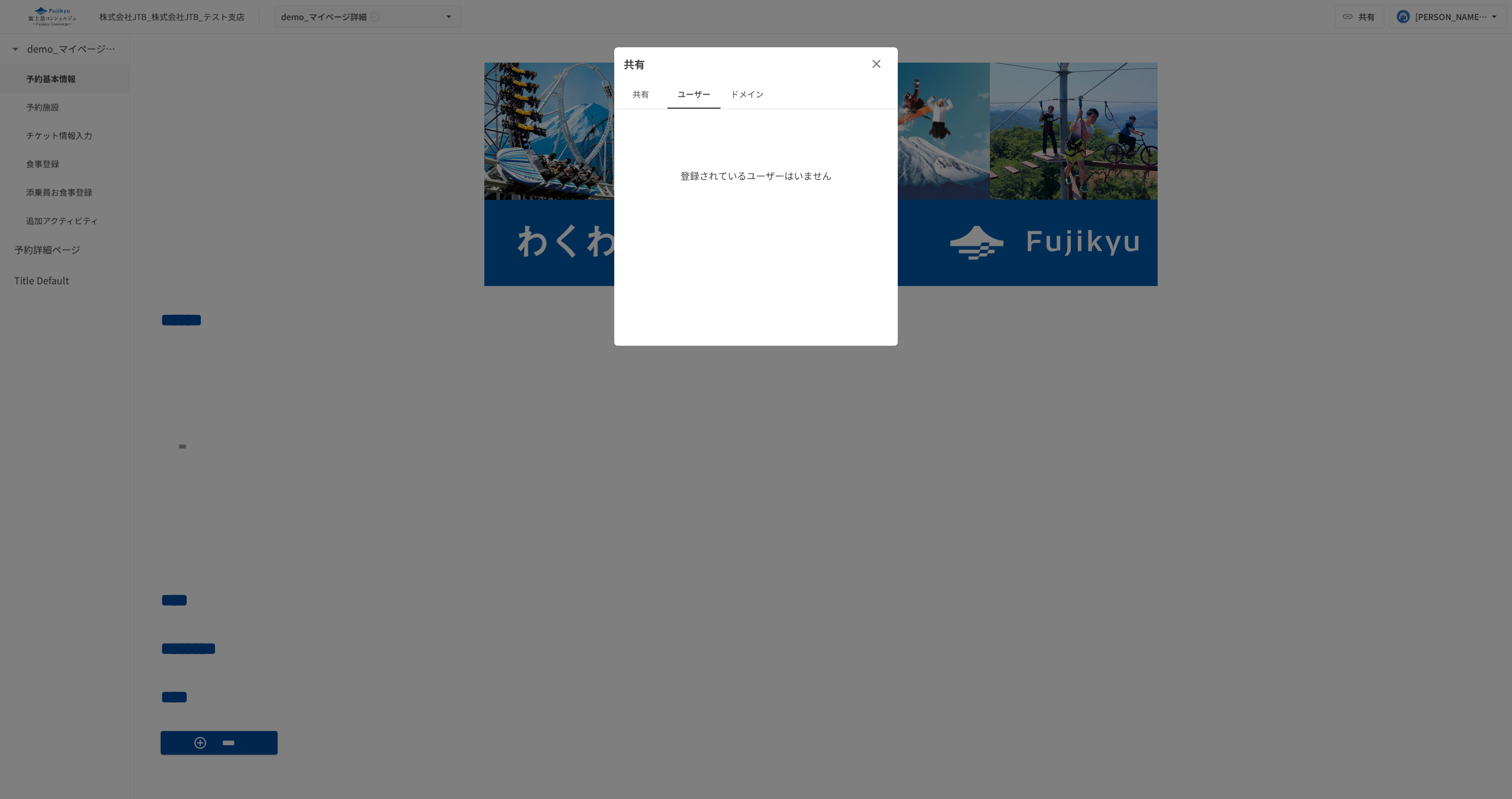
click at [877, 59] on icon "button" at bounding box center [877, 64] width 14 height 14
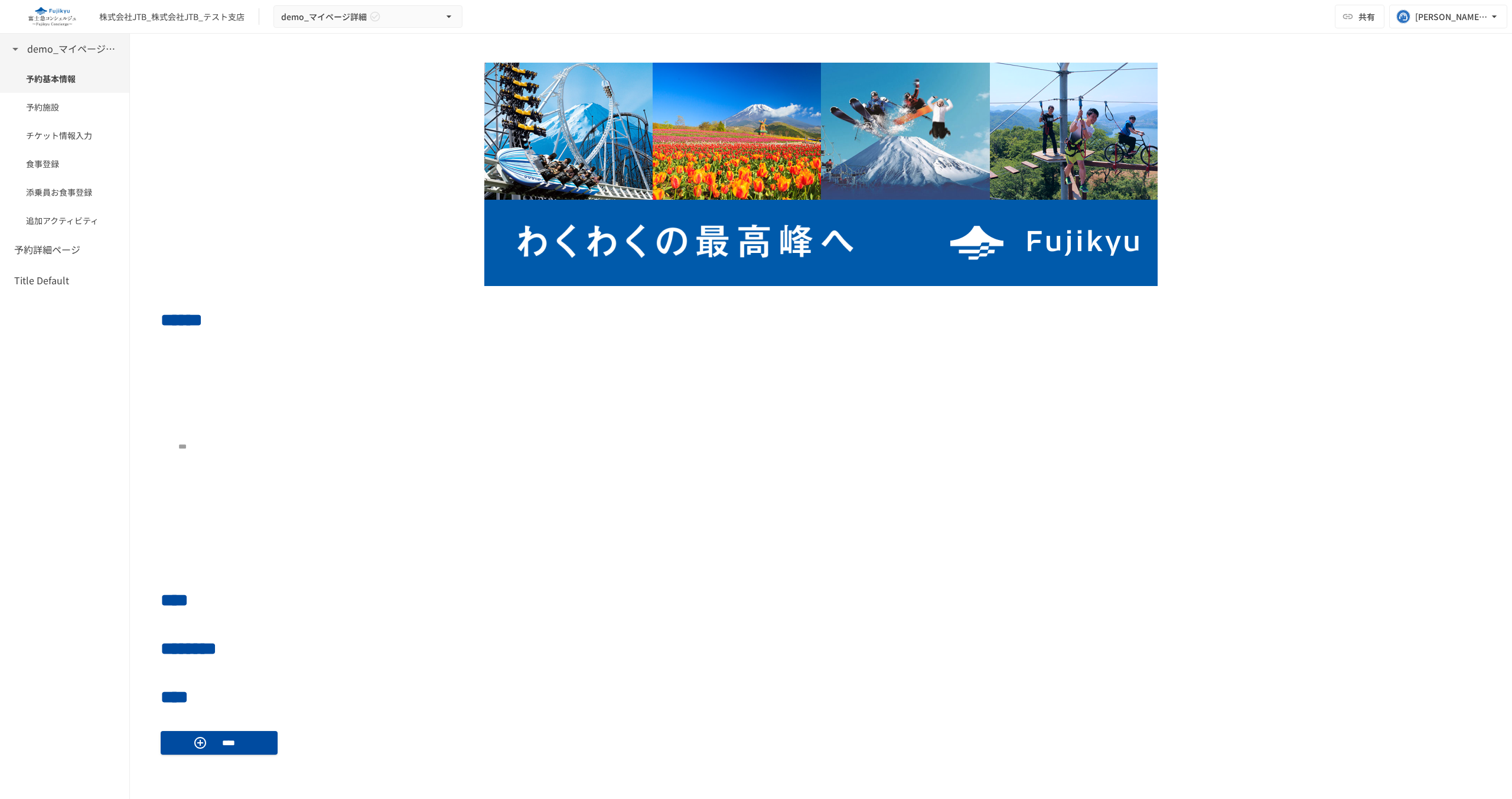
click at [68, 43] on h6 "demo_マイページ詳細" at bounding box center [74, 48] width 95 height 15
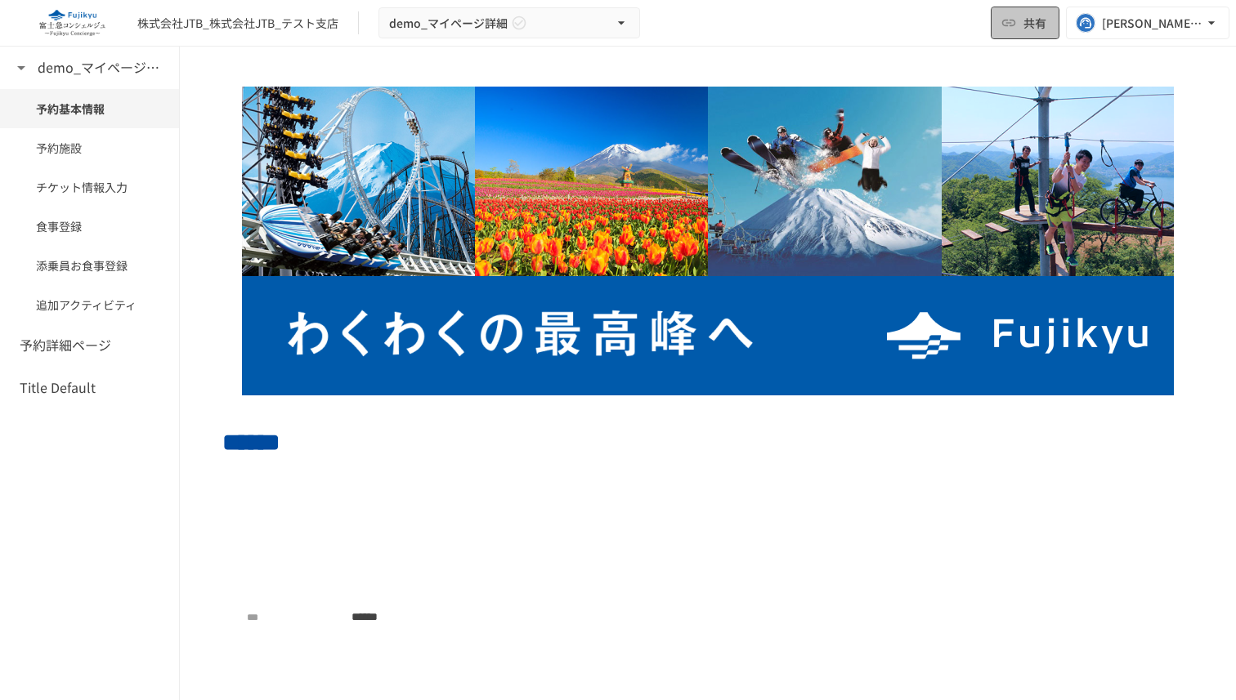
click at [1019, 33] on button "共有" at bounding box center [1024, 23] width 69 height 33
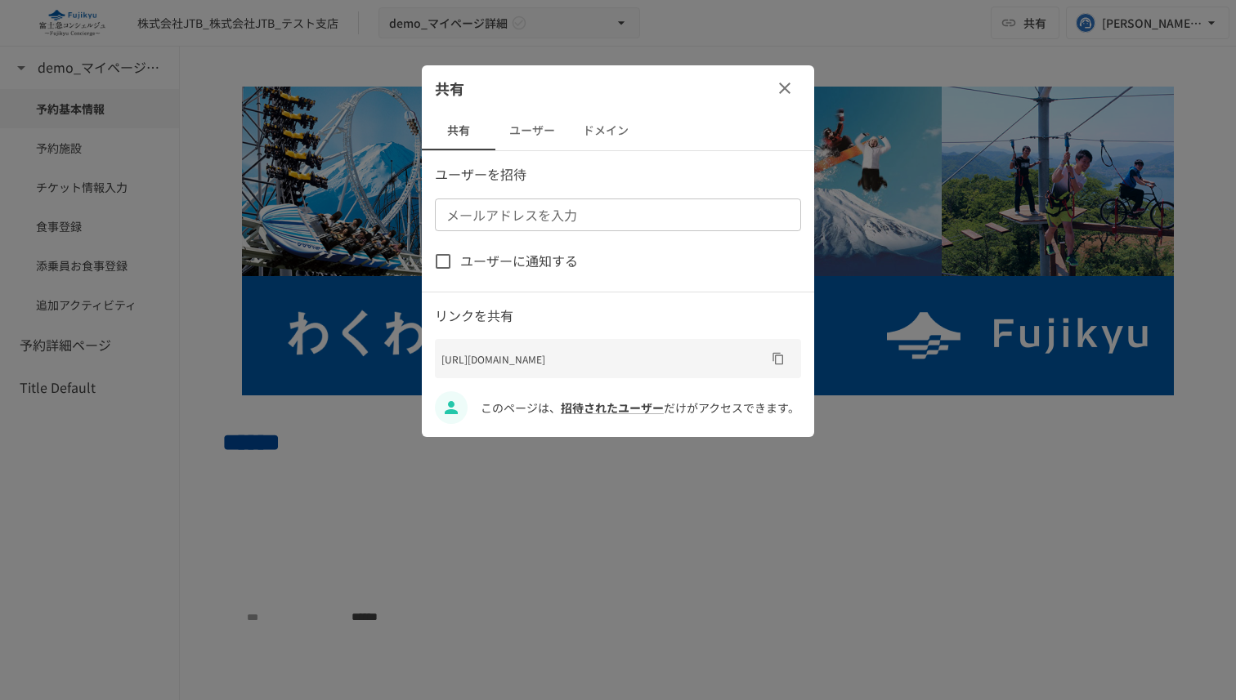
click at [533, 125] on button "ユーザー" at bounding box center [532, 130] width 74 height 39
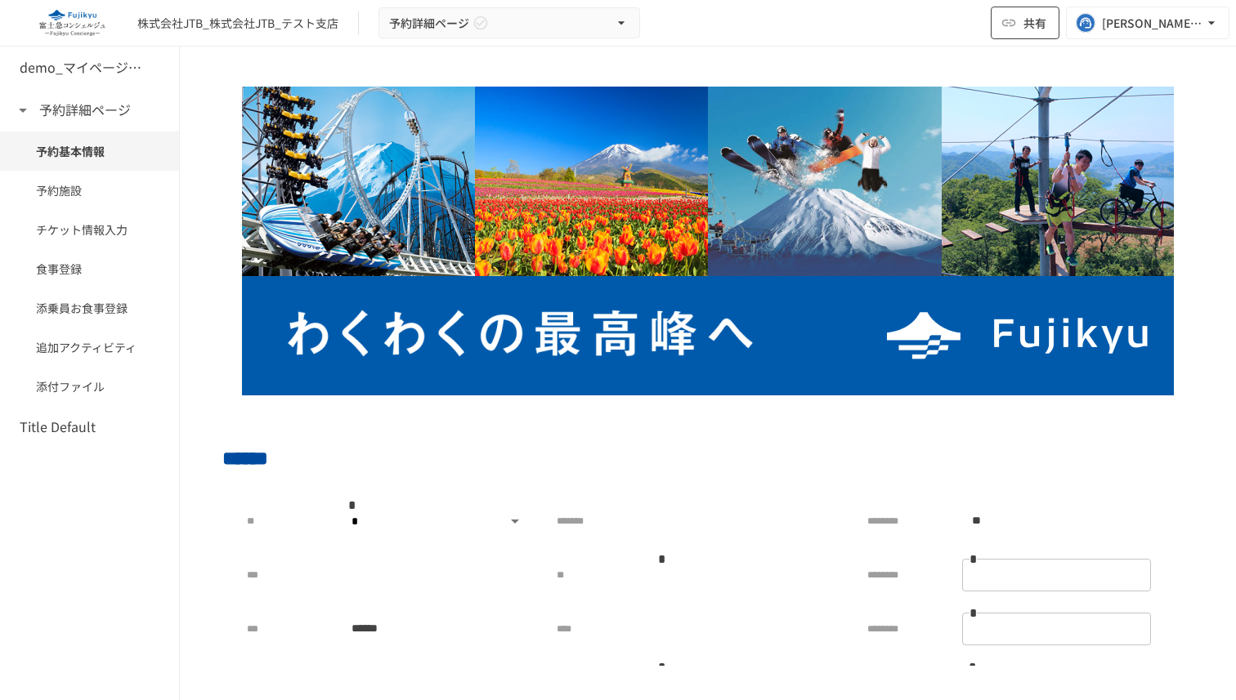
click at [1024, 34] on button "共有" at bounding box center [1024, 23] width 69 height 33
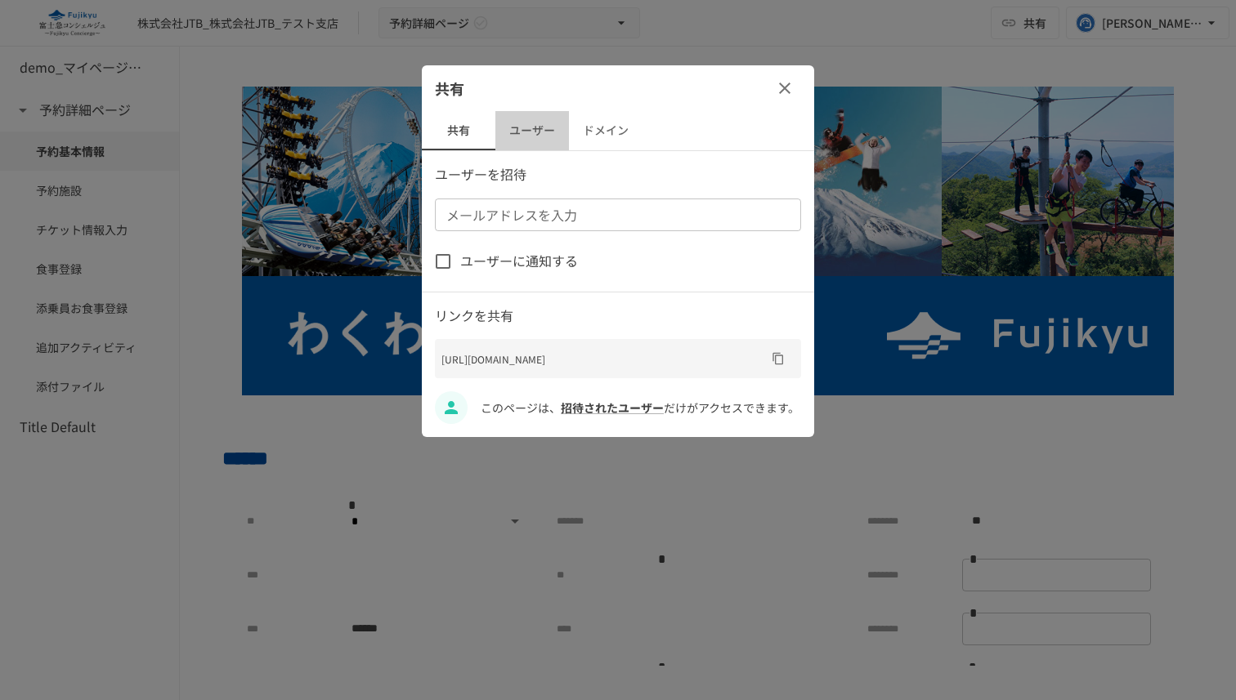
click at [527, 118] on button "ユーザー" at bounding box center [532, 130] width 74 height 39
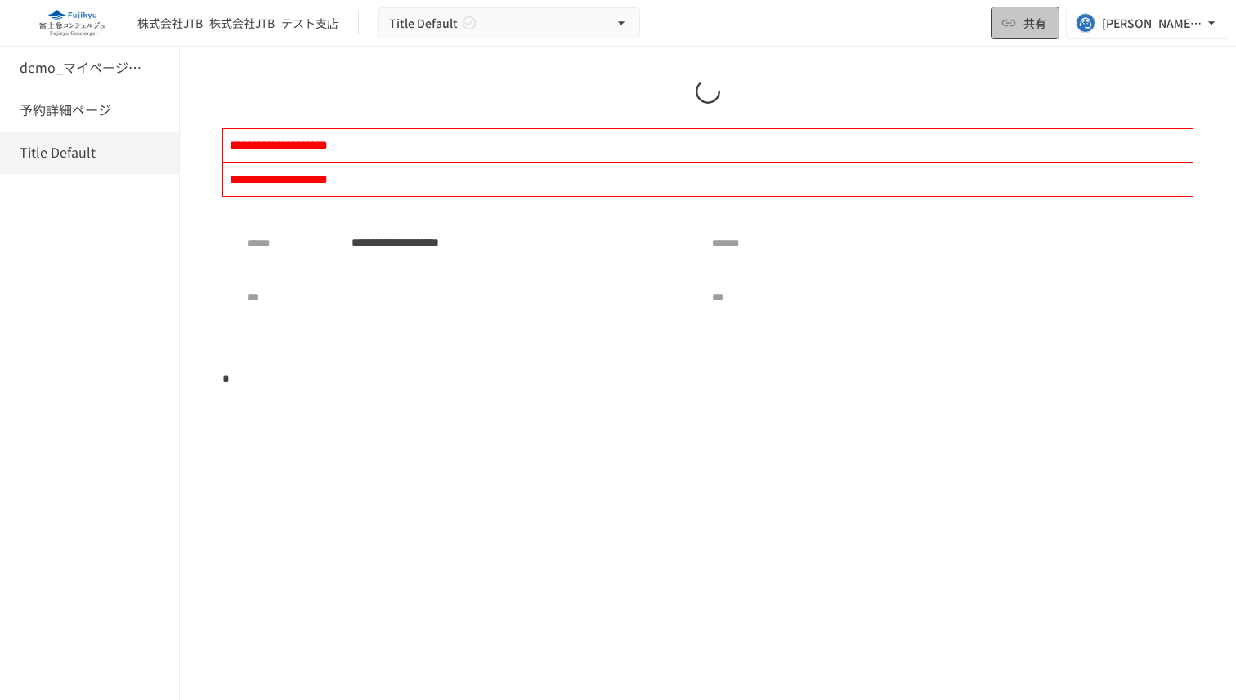
click at [1041, 21] on span "共有" at bounding box center [1034, 23] width 23 height 18
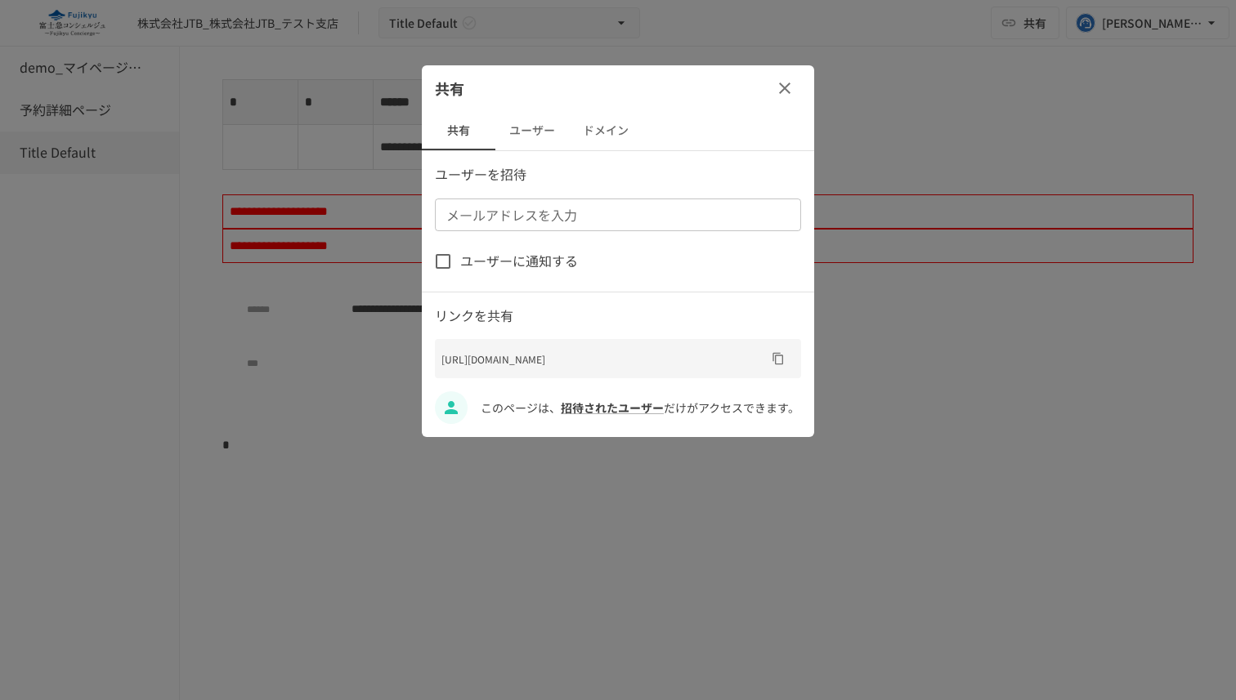
click at [545, 134] on button "ユーザー" at bounding box center [532, 130] width 74 height 39
